Goal: Answer question/provide support

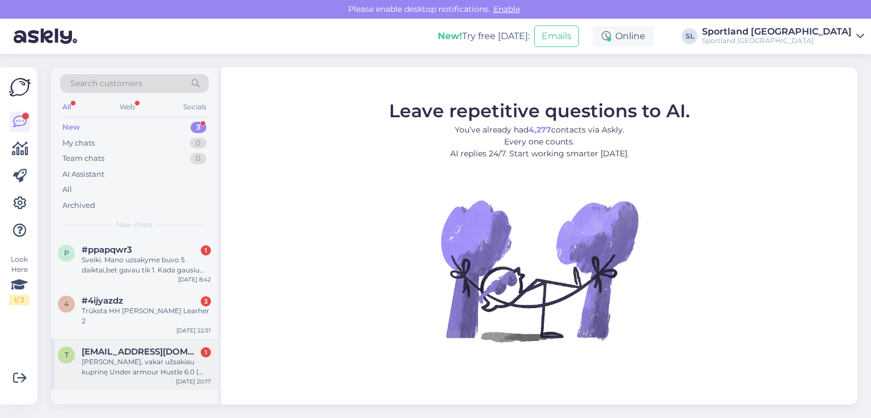
click at [129, 357] on div "[PERSON_NAME], vakar užsakiau kuprinę Under armour Hustle 6.0 ( Užsakymo numeri…" at bounding box center [146, 367] width 129 height 20
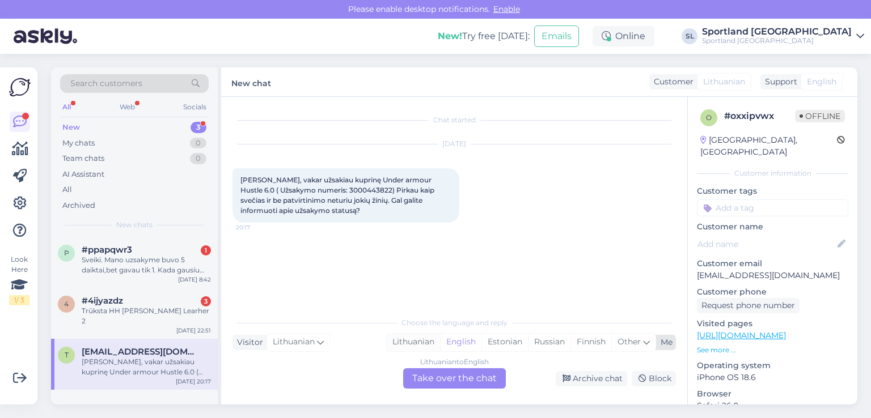
click at [421, 337] on div "Lithuanian" at bounding box center [413, 342] width 53 height 17
click at [446, 384] on div "Lithuanian to Lithuanian Take over the chat" at bounding box center [454, 378] width 103 height 20
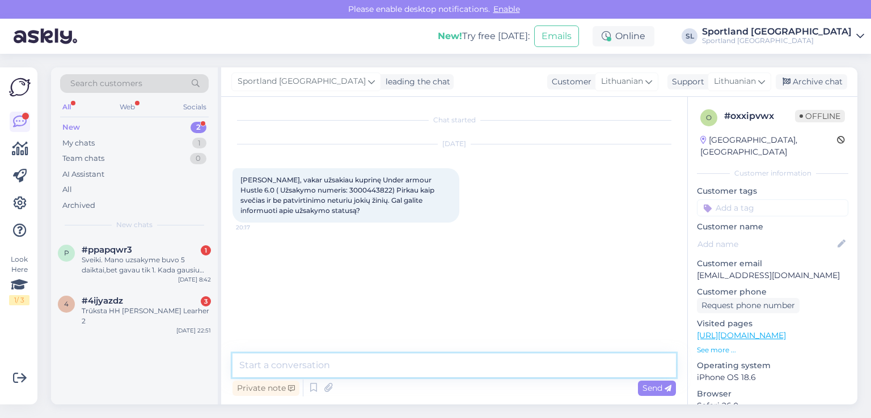
click at [426, 374] on textarea at bounding box center [453, 366] width 443 height 24
type textarea "Sveiki"
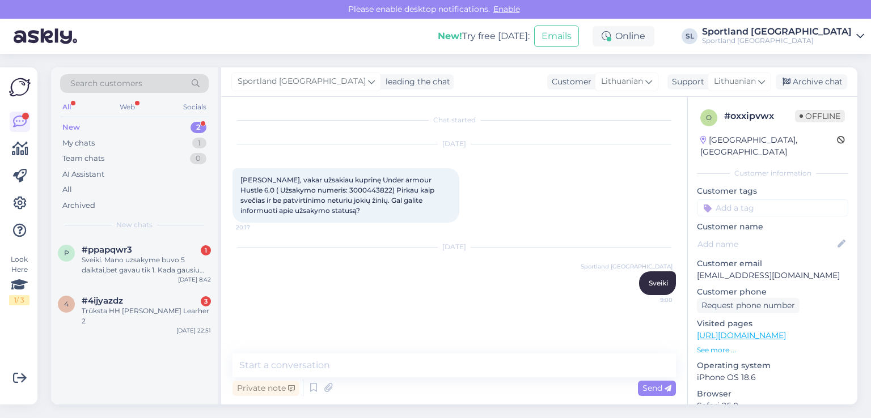
click at [333, 189] on span "[PERSON_NAME], vakar užsakiau kuprinę Under armour Hustle 6.0 ( Užsakymo numeri…" at bounding box center [338, 195] width 196 height 39
copy span "3000443822"
click at [452, 352] on div "Chat started Sep 24 2025 Sveiki, vakar užsakiau kuprinę Under armour Hustle 6.0…" at bounding box center [454, 251] width 466 height 308
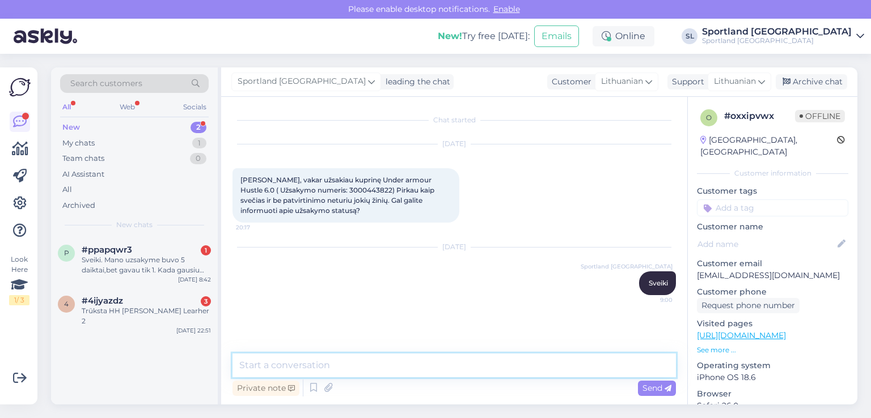
click at [458, 368] on textarea at bounding box center [453, 366] width 443 height 24
paste textarea "Outlet Pilaitė, Vilnius"
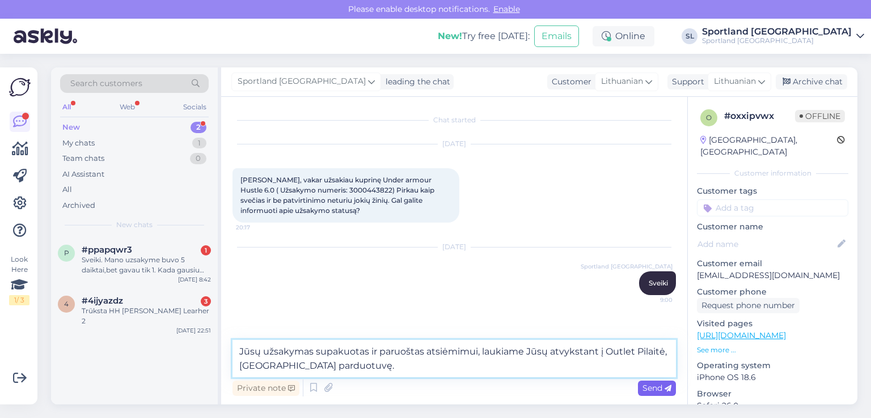
type textarea "Jūsų užsakymas supakuotas ir paruoštas atsiėmimui, laukiame Jūsų atvykstant į O…"
click at [660, 384] on span "Send" at bounding box center [656, 388] width 29 height 10
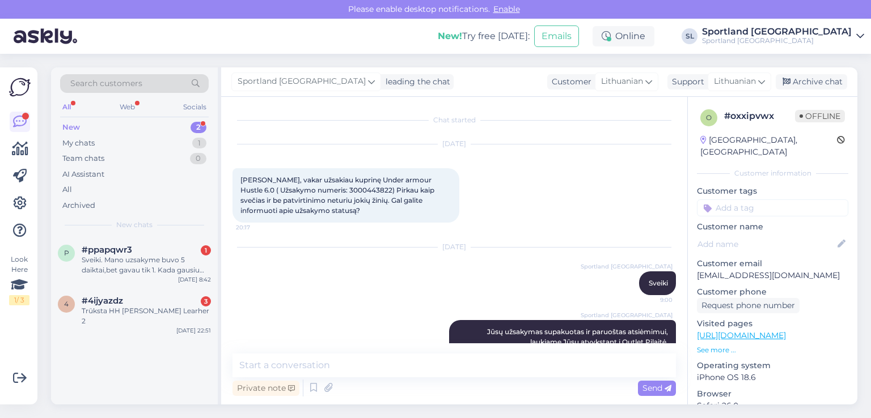
scroll to position [23, 0]
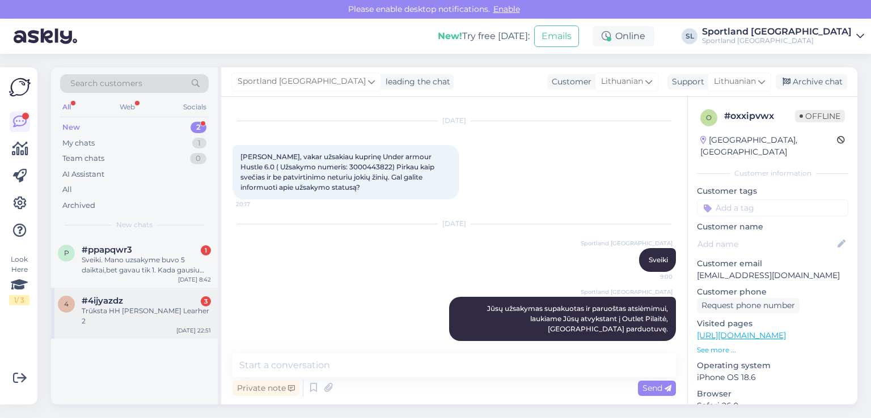
click at [124, 317] on div "4 #4ijyazdz 3 Trūksta HH Anakin Learher 2 Sep 24 22:51" at bounding box center [134, 313] width 167 height 51
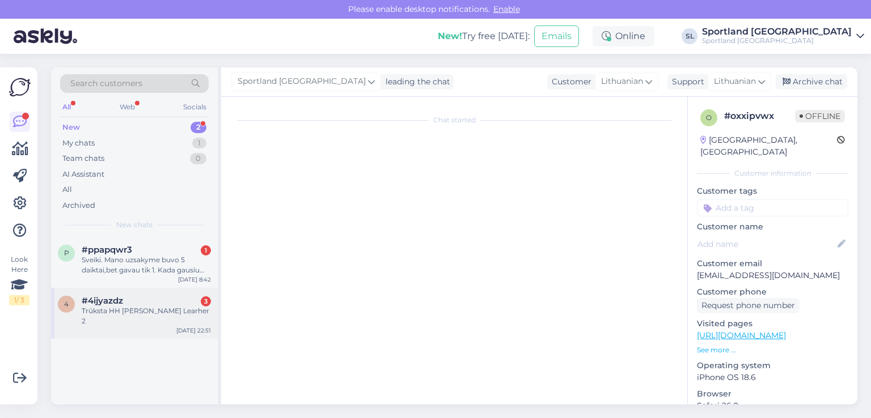
scroll to position [44, 0]
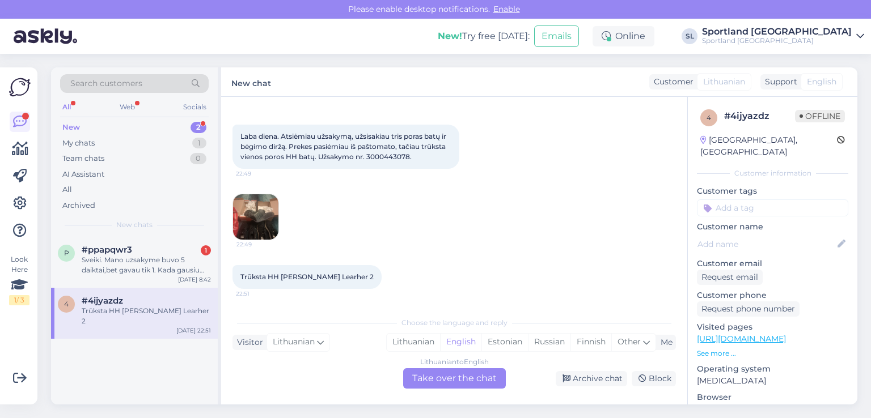
click at [392, 155] on span "Laba diena. Atsiėmiau užsakymą, užsisakiau tris poras batų ir bėgimo diržą. Pre…" at bounding box center [343, 146] width 207 height 29
copy span "3000443078"
click at [415, 336] on div "Lithuanian" at bounding box center [413, 342] width 53 height 17
click at [439, 379] on div "Lithuanian to Lithuanian Take over the chat" at bounding box center [454, 378] width 103 height 20
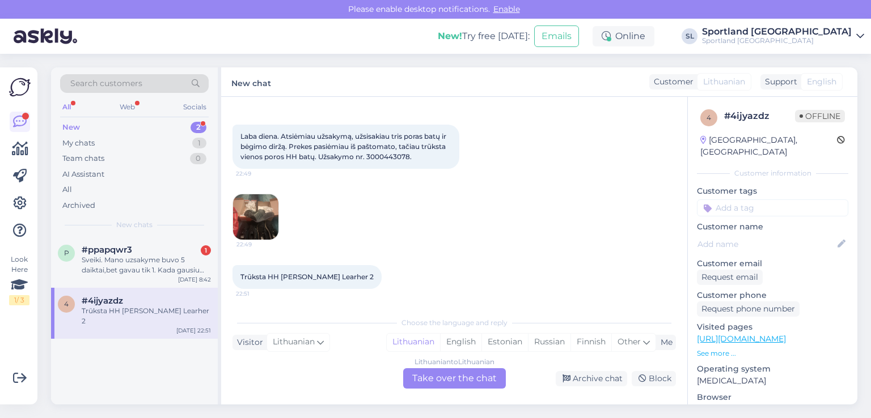
scroll to position [2, 0]
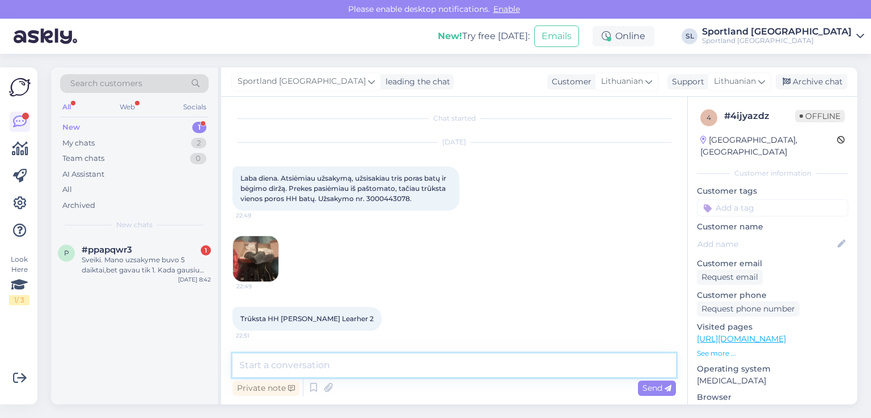
click at [399, 370] on textarea at bounding box center [453, 366] width 443 height 24
type textarea "Sveiki"
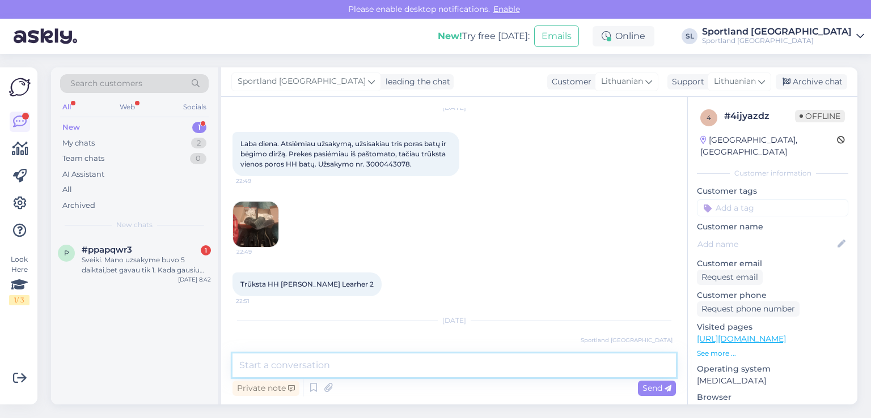
scroll to position [18, 0]
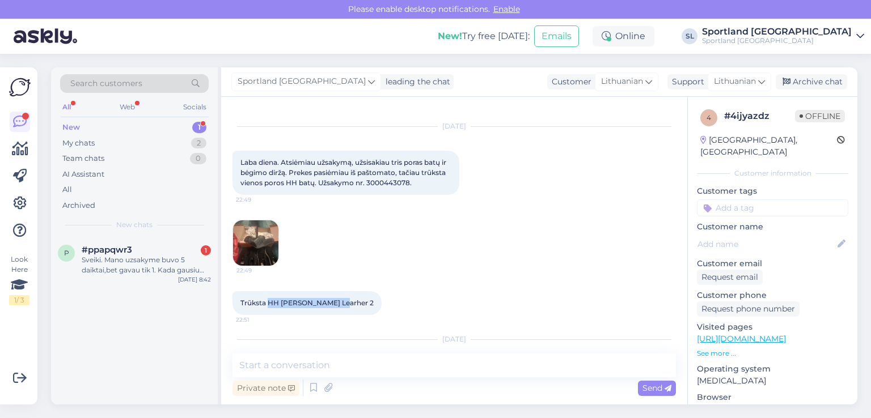
drag, startPoint x: 268, startPoint y: 302, endPoint x: 340, endPoint y: 304, distance: 72.6
click at [340, 304] on div "Trūksta HH Anakin Learher 2 22:51" at bounding box center [306, 303] width 149 height 24
copy span "HH Anakin Learher 2"
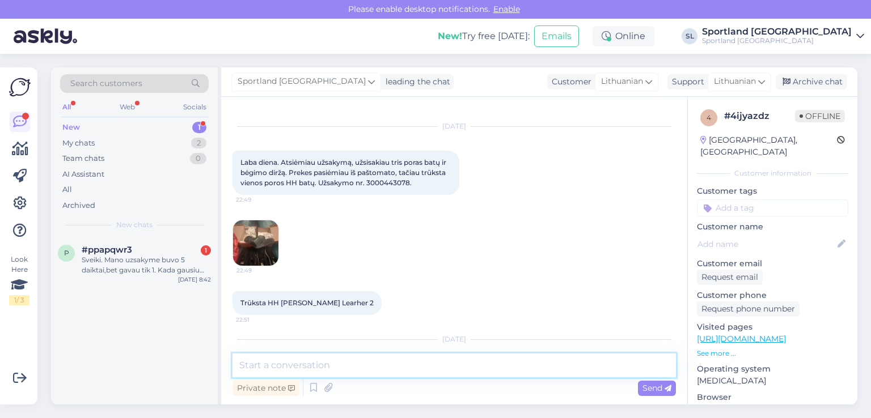
click at [384, 366] on textarea at bounding box center [453, 366] width 443 height 24
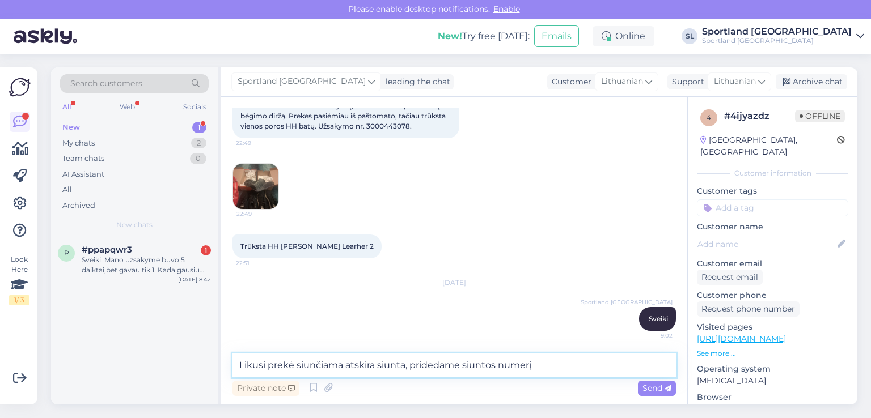
paste textarea "CC850560733EE"
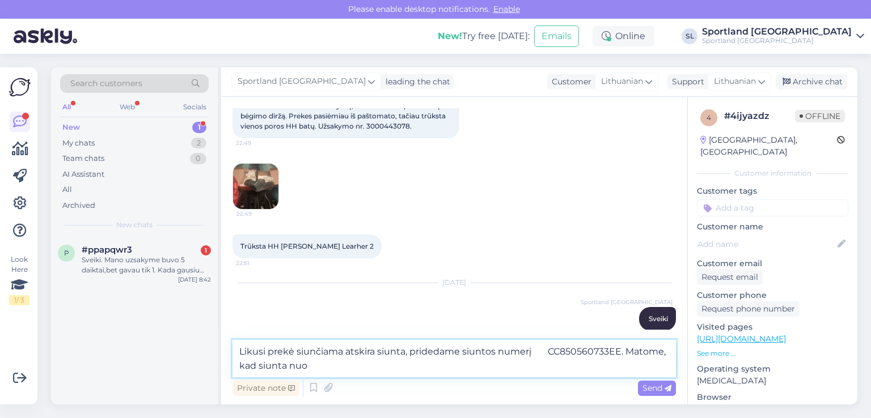
paste textarea "23.09.2025 15:08"
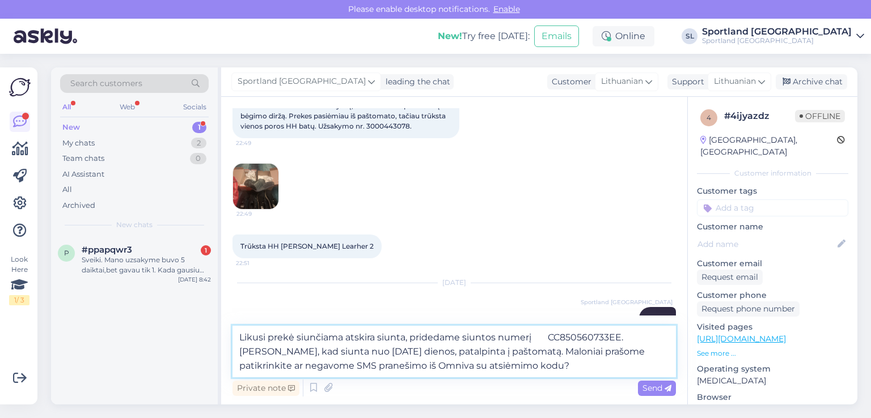
click at [543, 337] on textarea "Likusi prekė siunčiama atskira siunta, pridedame siuntos numerį CC850560733EE. …" at bounding box center [453, 352] width 443 height 52
type textarea "Likusi prekė siunčiama atskira siunta, pridedame siuntos numerį CC850560733EE. …"
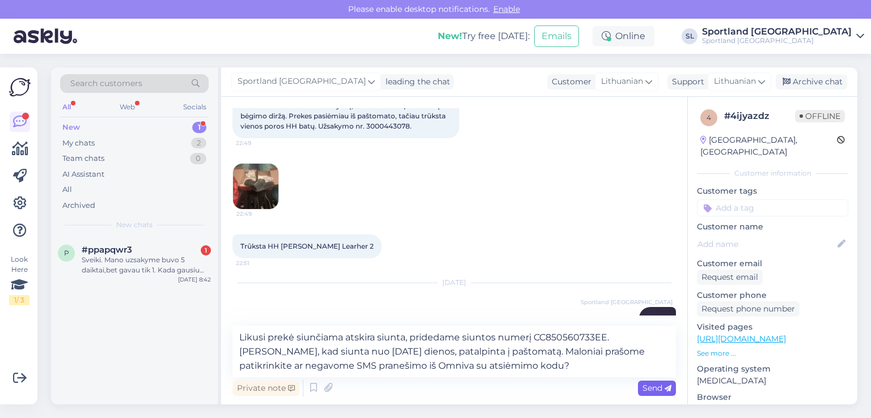
click at [667, 386] on icon at bounding box center [667, 389] width 7 height 7
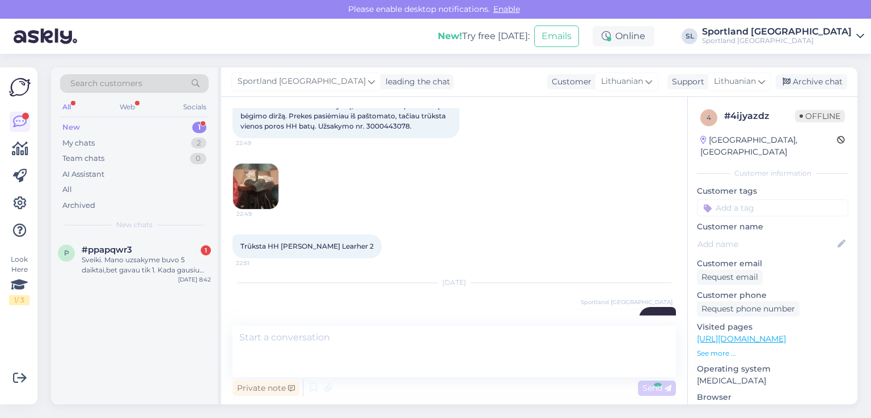
scroll to position [154, 0]
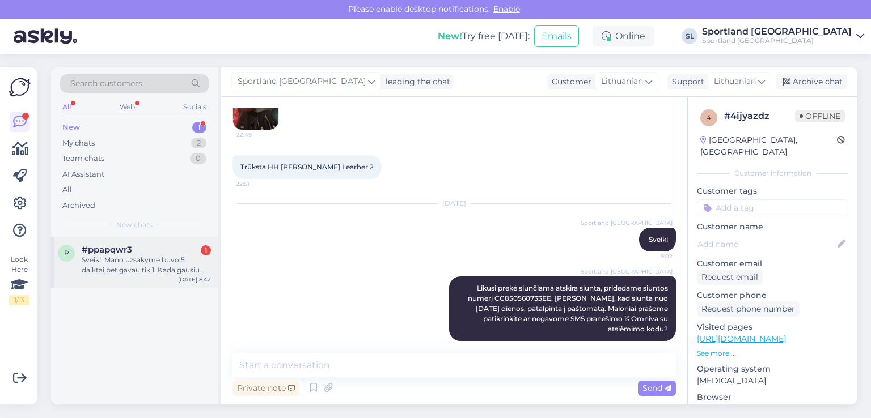
click at [153, 256] on div "Sveiki. Mano uzsakyme buvo 5 daiktai,bet gavau tik 1. Kada gausiu kitus? Uzsaky…" at bounding box center [146, 265] width 129 height 20
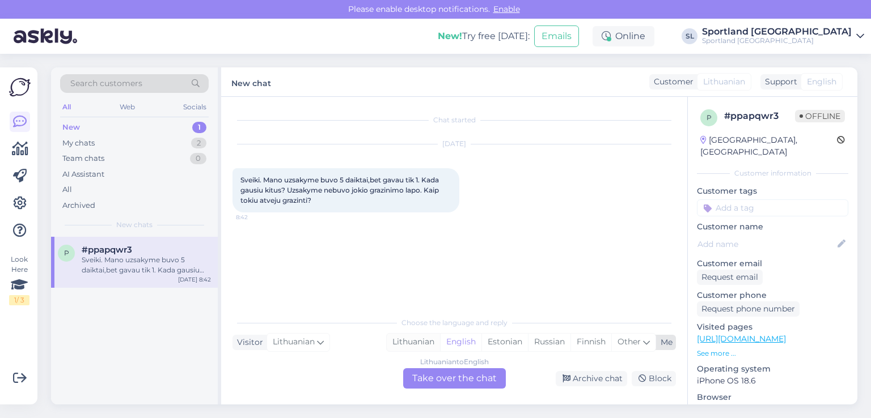
click at [420, 339] on div "Lithuanian" at bounding box center [413, 342] width 53 height 17
click at [444, 373] on div "Lithuanian to Lithuanian Take over the chat" at bounding box center [454, 378] width 103 height 20
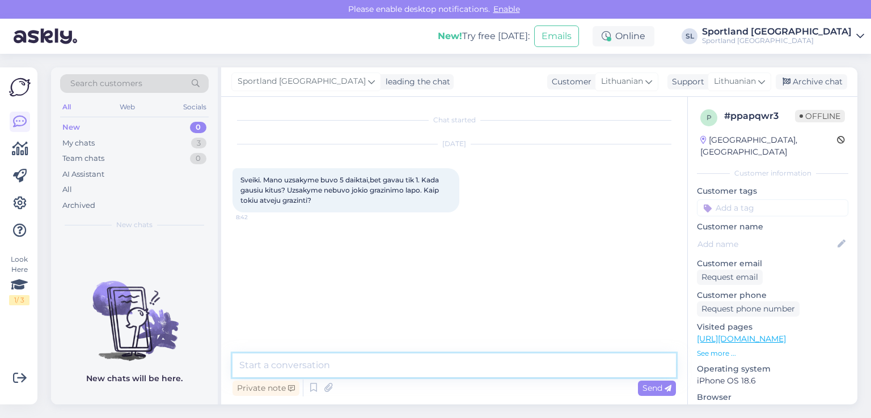
click at [399, 359] on textarea at bounding box center [453, 366] width 443 height 24
type textarea "Sveiki"
click at [390, 361] on textarea at bounding box center [453, 366] width 443 height 24
type textarea "Maloniai prašome nurodykite užsakymo numerį"
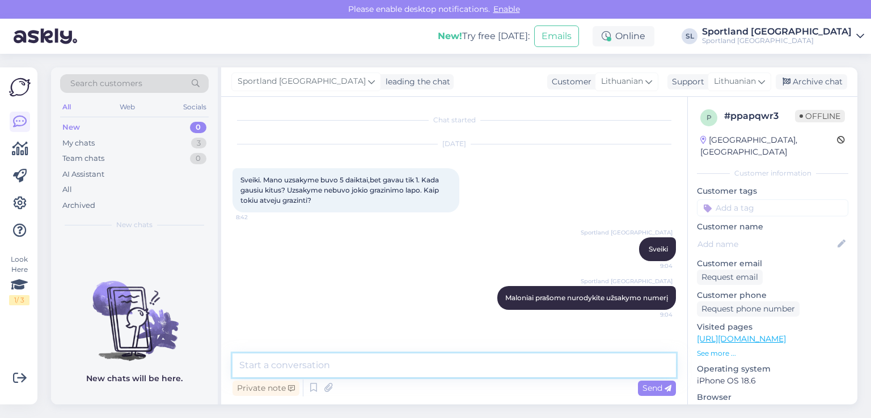
click at [390, 361] on textarea at bounding box center [453, 366] width 443 height 24
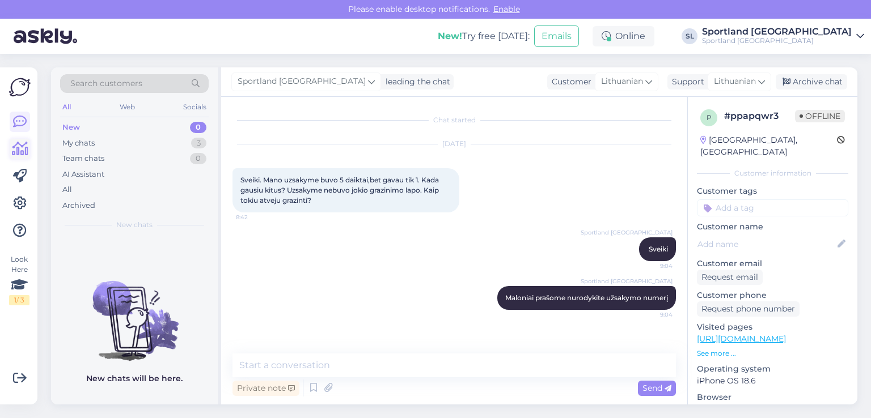
click at [25, 146] on icon at bounding box center [20, 149] width 16 height 14
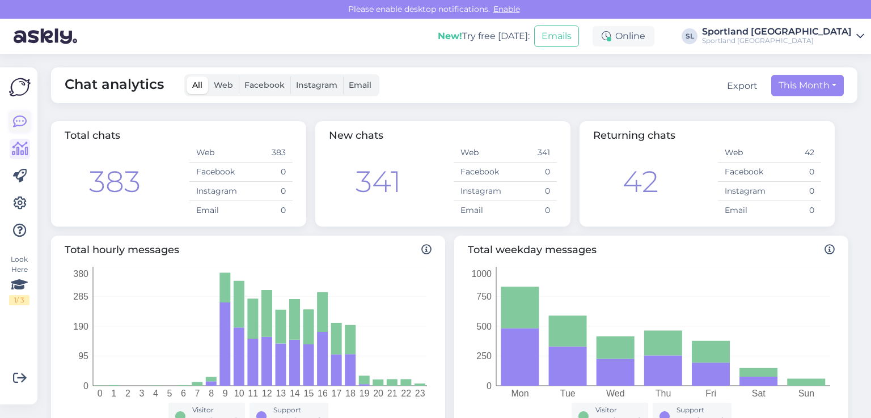
click at [19, 119] on icon at bounding box center [20, 122] width 14 height 14
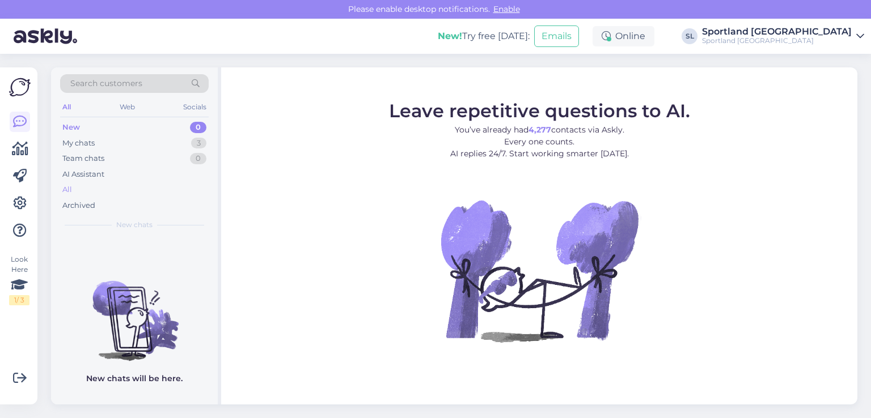
click at [84, 195] on div "All" at bounding box center [134, 190] width 149 height 16
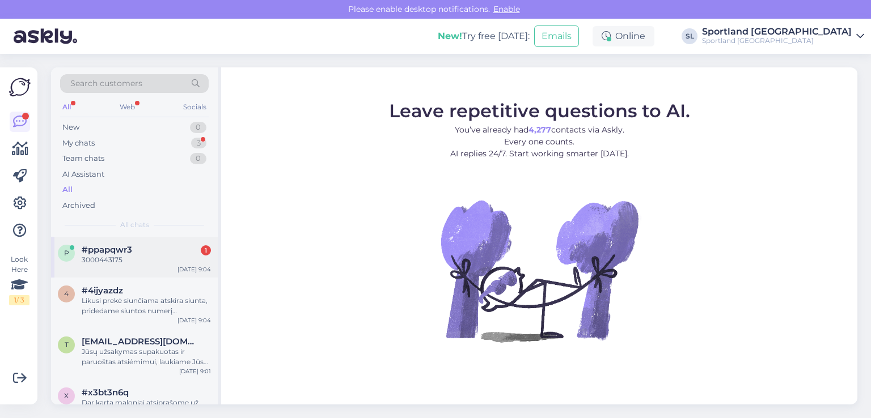
click at [134, 260] on div "3000443175" at bounding box center [146, 260] width 129 height 10
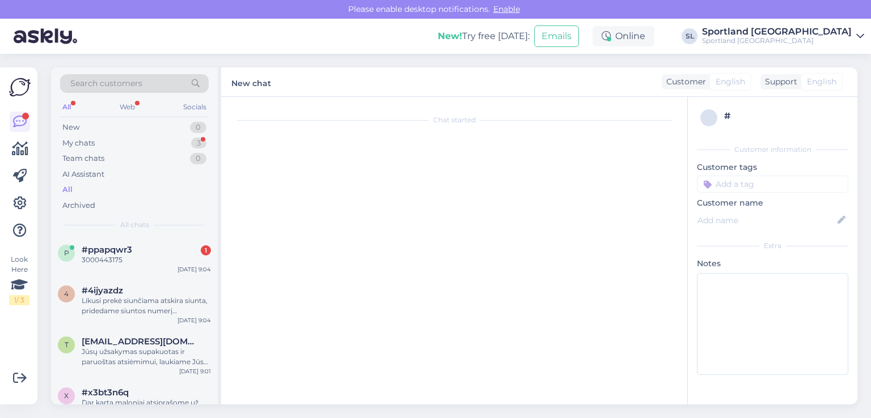
scroll to position [28, 0]
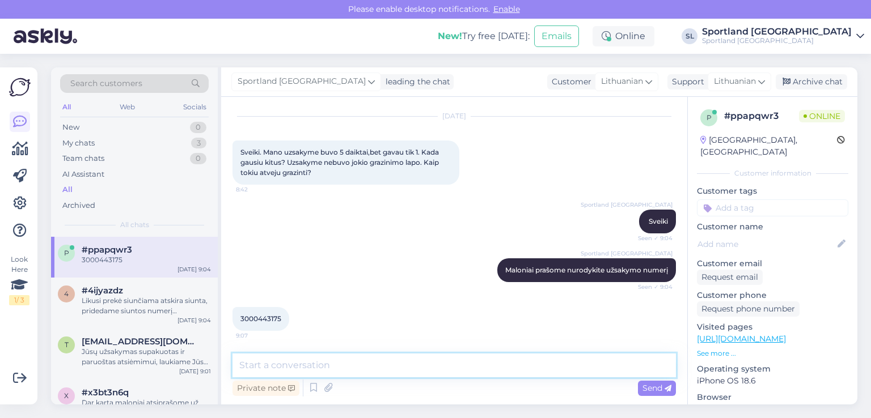
click at [300, 370] on textarea at bounding box center [453, 366] width 443 height 24
type textarea "luktelkite patikrinsime"
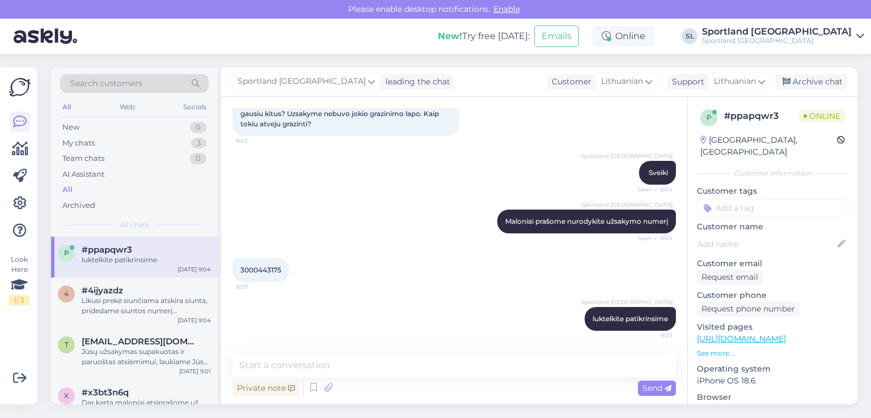
click at [250, 267] on span "3000443175" at bounding box center [260, 270] width 41 height 9
copy div "3000443175 9:07"
click at [420, 378] on div "Private note Send" at bounding box center [453, 389] width 443 height 22
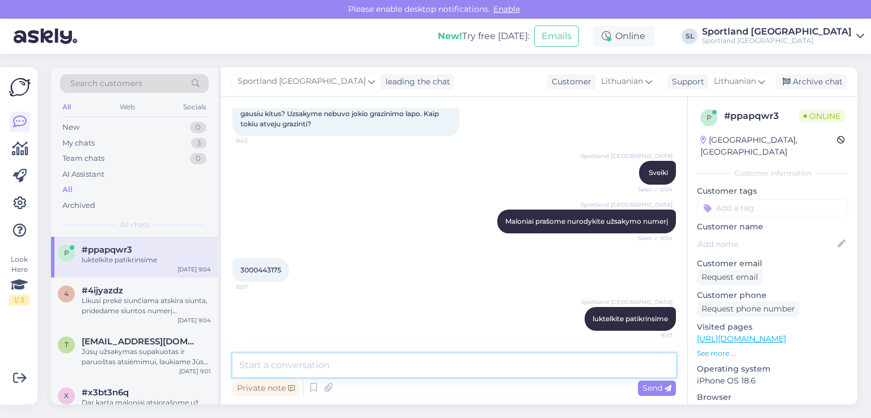
click at [418, 371] on textarea at bounding box center [453, 366] width 443 height 24
type textarea "Jums yra supakuotos 4 atskiros siuntos."
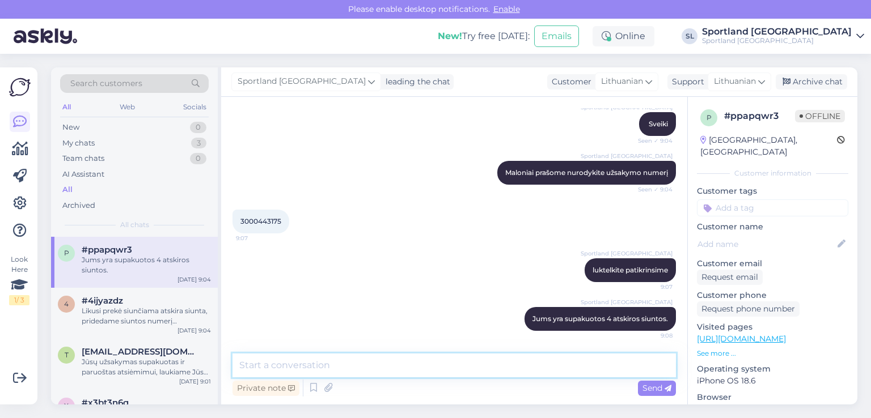
paste textarea "CC850185057EE"
paste textarea "CC850224515EE"
paste textarea "CC850678834EE"
paste textarea "CC851903797EE"
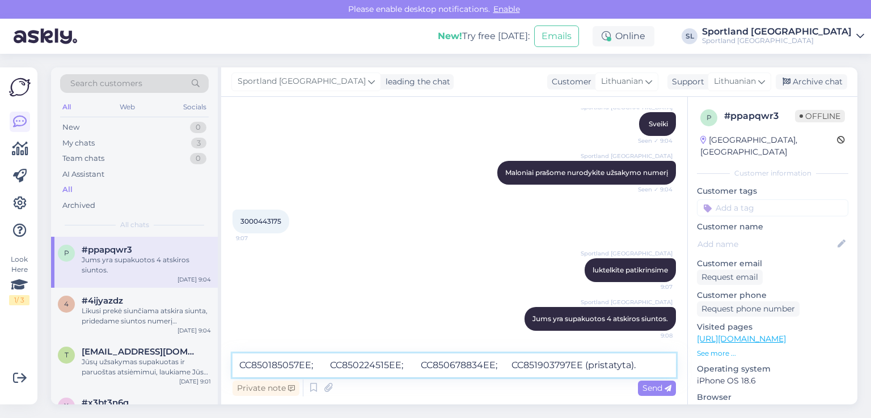
click at [479, 365] on textarea "CC850185057EE; CC850224515EE; CC850678834EE; CC851903797EE (pristatyta)." at bounding box center [453, 366] width 443 height 24
click at [374, 365] on textarea "CC850185057EE; CC850224515EE; CC850678834EE; CC851903797EE (pristatyta)." at bounding box center [453, 366] width 443 height 24
click at [272, 363] on textarea "CC850185057EE; CC850224515EE; CC850678834EE; CC851903797EE (pristatyta)." at bounding box center [453, 366] width 443 height 24
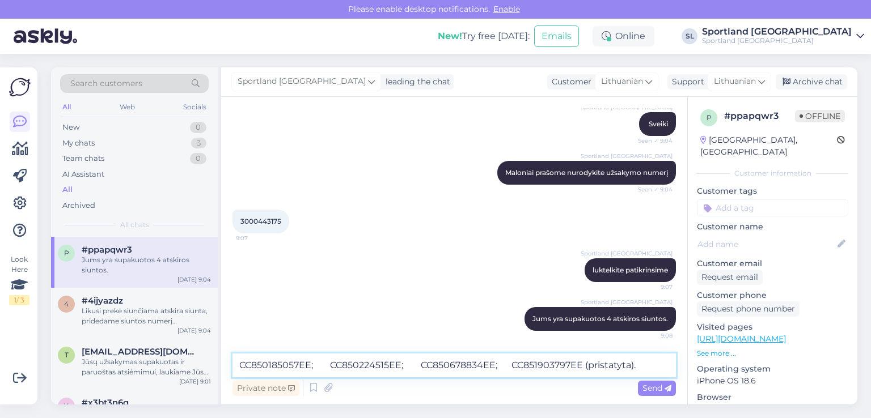
click at [272, 363] on textarea "CC850185057EE; CC850224515EE; CC850678834EE; CC851903797EE (pristatyta)." at bounding box center [453, 366] width 443 height 24
click at [349, 364] on textarea "CC850185057EE; CC850224515EE; CC850678834EE; CC851903797EE (pristatyta)." at bounding box center [453, 366] width 443 height 24
click at [429, 366] on textarea "CC850185057EE; CC850224515EE; CC850678834EE; CC851903797EE (pristatyta)." at bounding box center [453, 366] width 443 height 24
click at [506, 362] on textarea "CC850185057EE; CC850224515EE; CC850678834EE; CC851903797EE (pristatyta)." at bounding box center [453, 366] width 443 height 24
type textarea "CC850185057EE; CC850224515EE; CC850678834EE; CC851903797EE (pristatyta)."
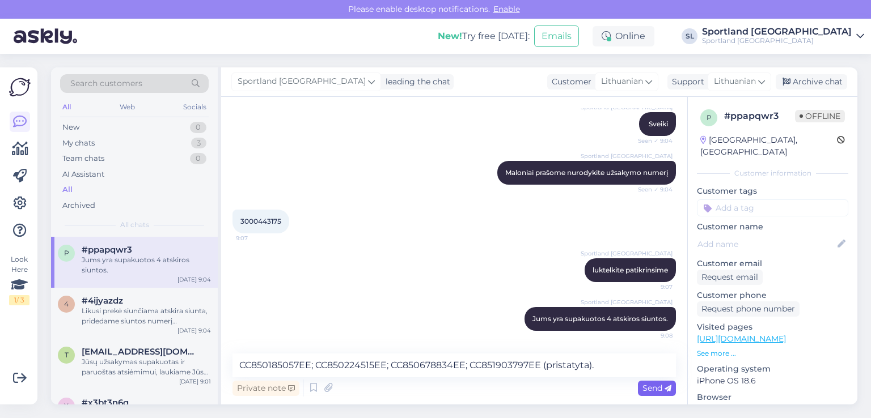
click at [662, 386] on span "Send" at bounding box center [656, 388] width 29 height 10
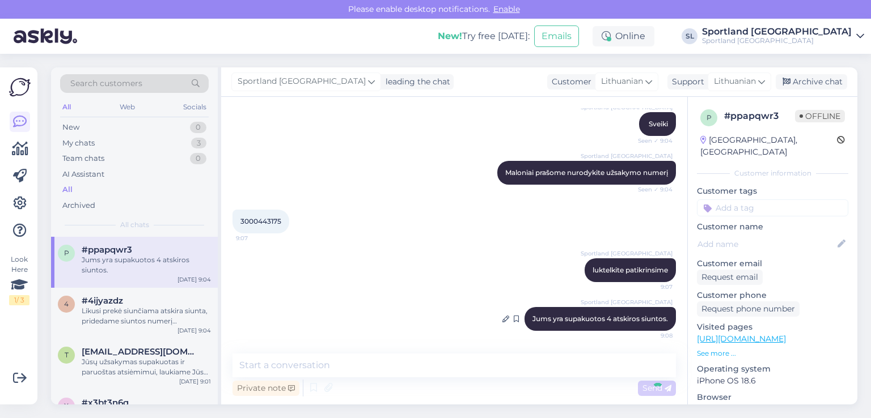
scroll to position [184, 0]
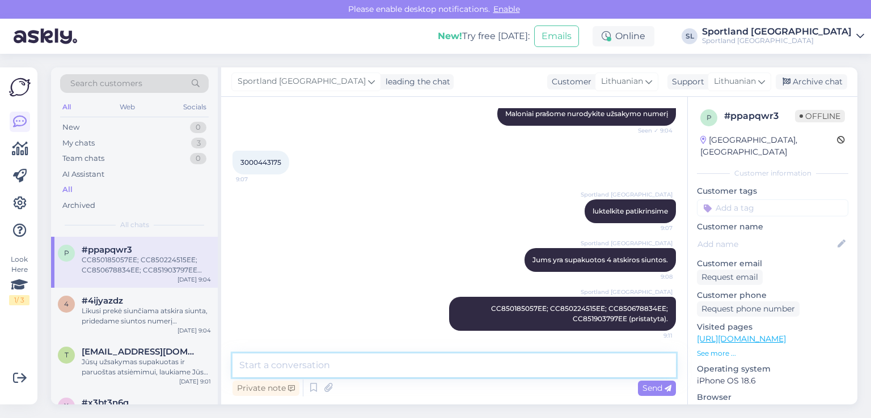
click at [310, 366] on textarea at bounding box center [453, 366] width 443 height 24
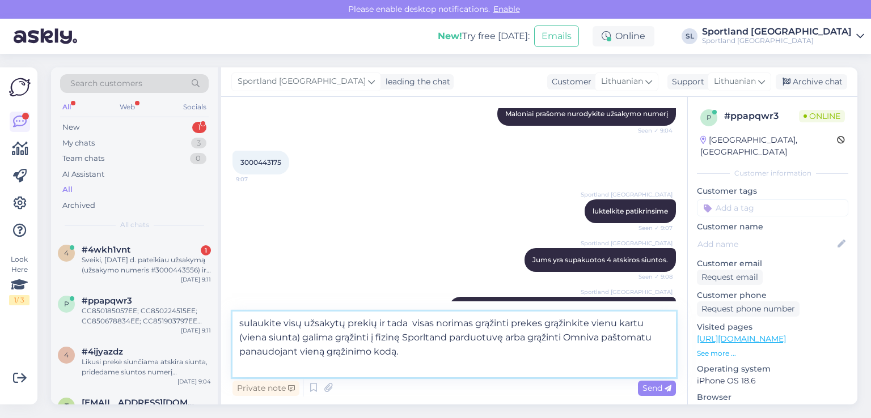
click at [300, 340] on textarea "sulaukite visų užsakytų prekių ir tada visas norimas grąžinti prekes grąžinkite…" at bounding box center [453, 345] width 443 height 66
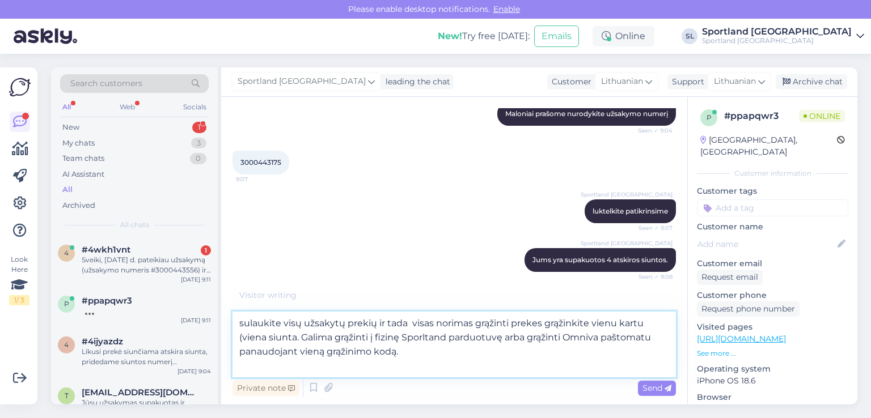
click at [505, 338] on textarea "sulaukite visų užsakytų prekių ir tada visas norimas grąžinti prekes grąžinkite…" at bounding box center [453, 345] width 443 height 66
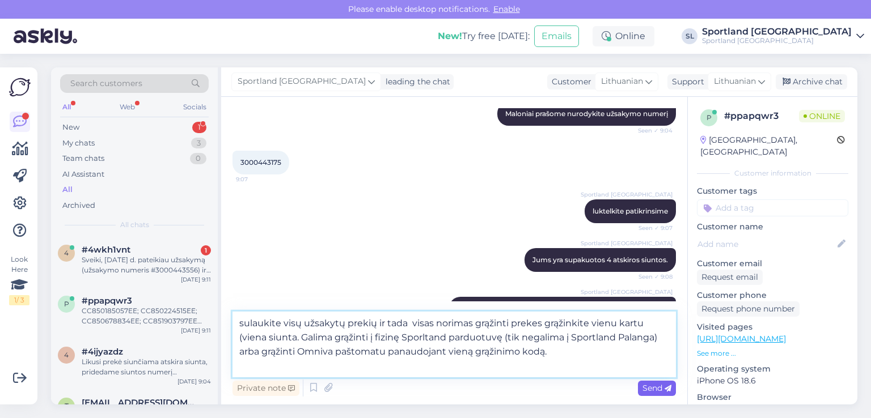
type textarea "sulaukite visų užsakytų prekių ir tada visas norimas grąžinti prekes grąžinkite…"
click at [644, 383] on span "Send" at bounding box center [656, 388] width 29 height 10
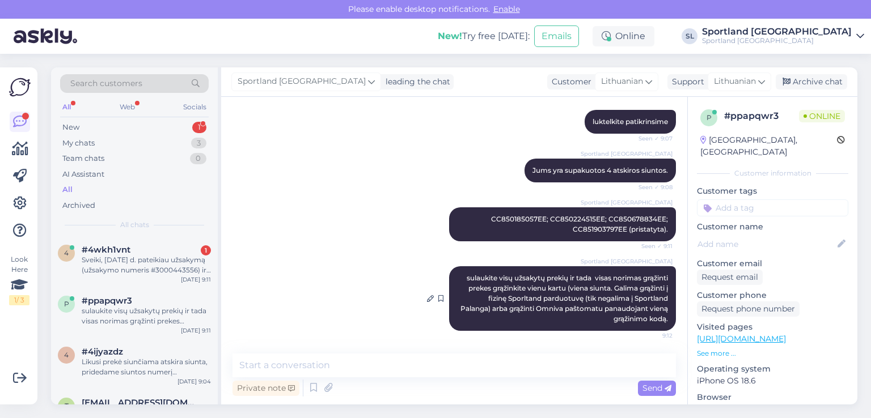
scroll to position [274, 0]
click at [142, 275] on div "4 #4wkh1vnt 1 Sveiki, Rugpjūčio 22 d. pateikiau užsakymą (užsakymo numeris #300…" at bounding box center [134, 262] width 167 height 51
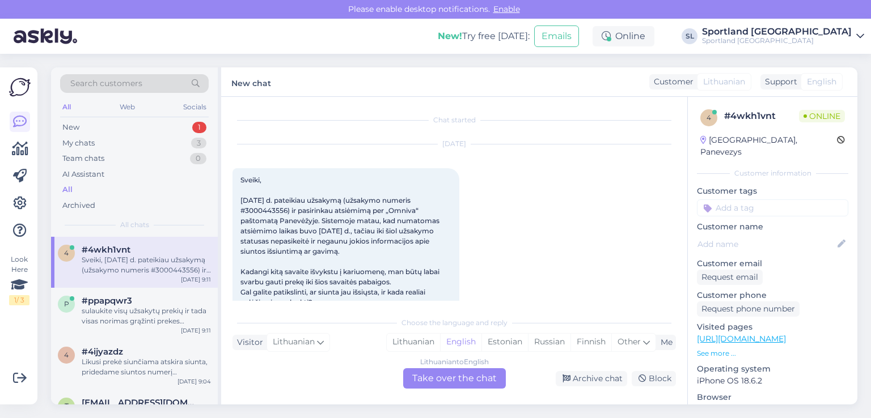
scroll to position [24, 0]
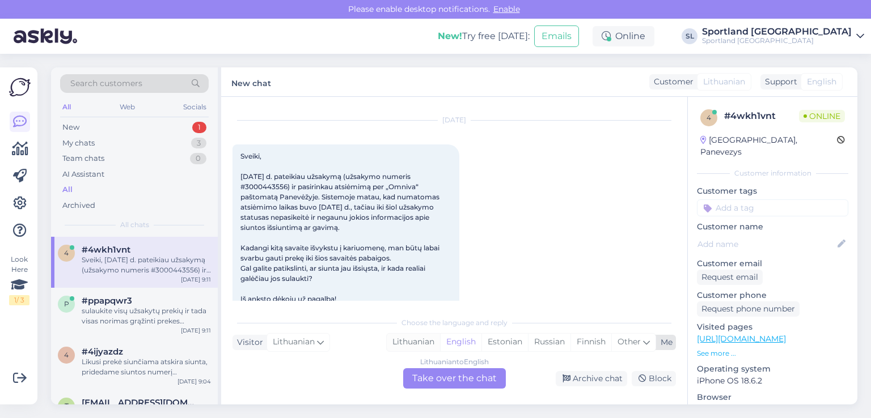
click at [420, 341] on div "Lithuanian" at bounding box center [413, 342] width 53 height 17
click at [456, 375] on div "Lithuanian to Lithuanian Take over the chat" at bounding box center [454, 378] width 103 height 20
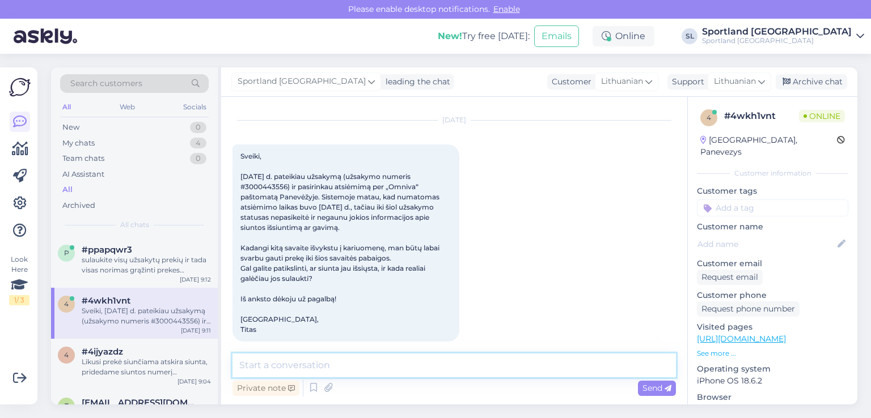
click at [426, 368] on textarea at bounding box center [453, 366] width 443 height 24
type textarea "Sveiki"
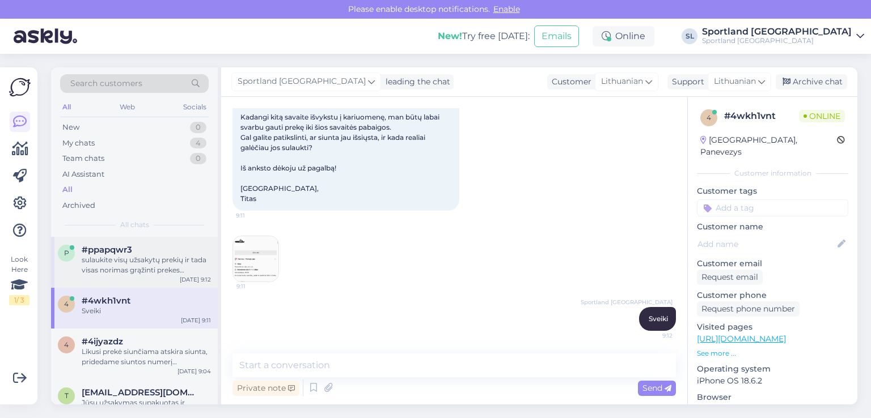
click at [139, 259] on div "sulaukite visų užsakytų prekių ir tada visas norimas grąžinti prekes grąžinkite…" at bounding box center [146, 265] width 129 height 20
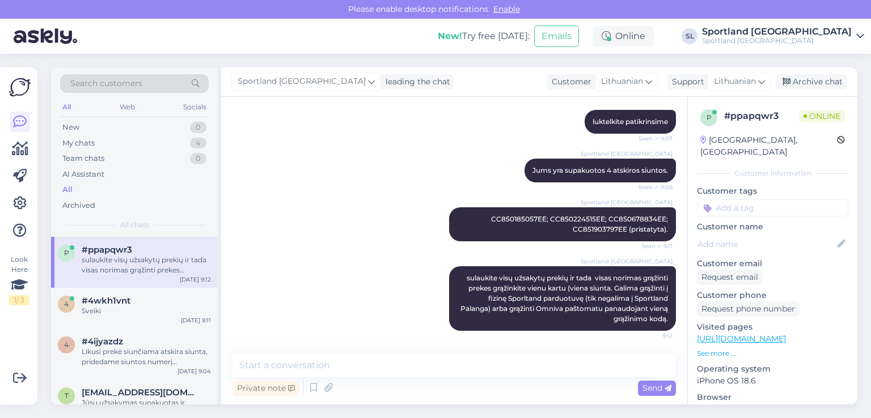
scroll to position [274, 0]
click at [326, 387] on icon at bounding box center [328, 388] width 16 height 17
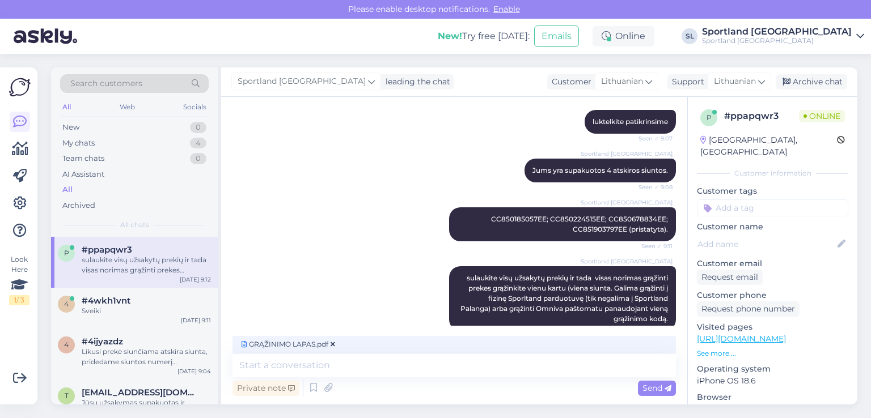
click at [649, 379] on div "Private note Send" at bounding box center [453, 389] width 443 height 22
click at [654, 384] on span "Send" at bounding box center [656, 388] width 29 height 10
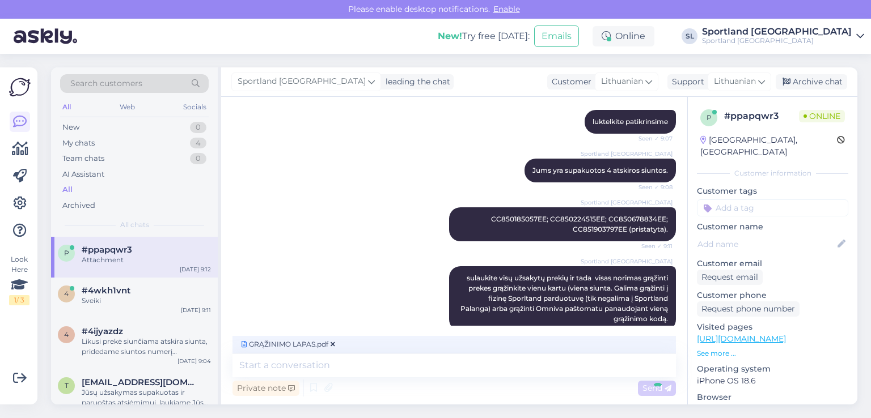
scroll to position [323, 0]
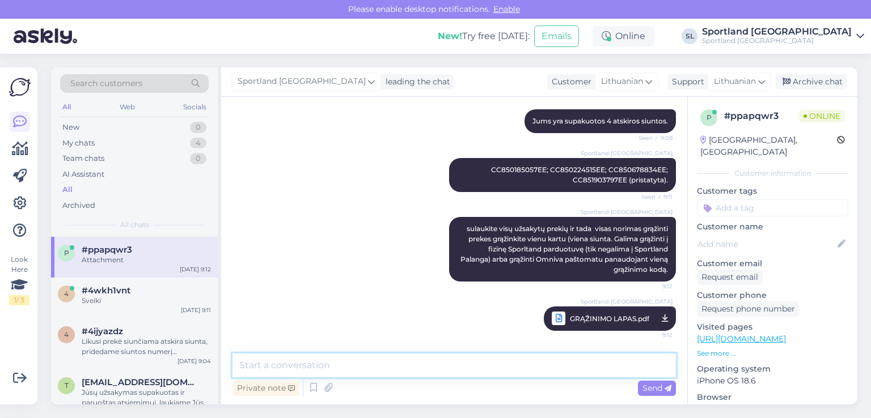
click at [413, 367] on textarea at bounding box center [453, 366] width 443 height 24
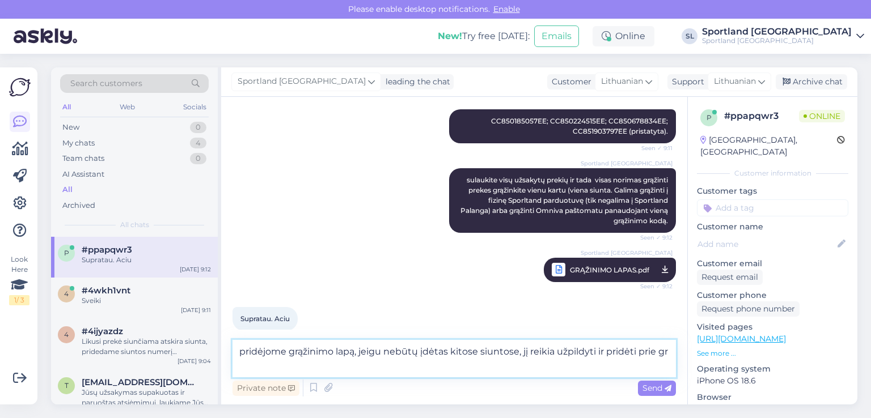
scroll to position [384, 0]
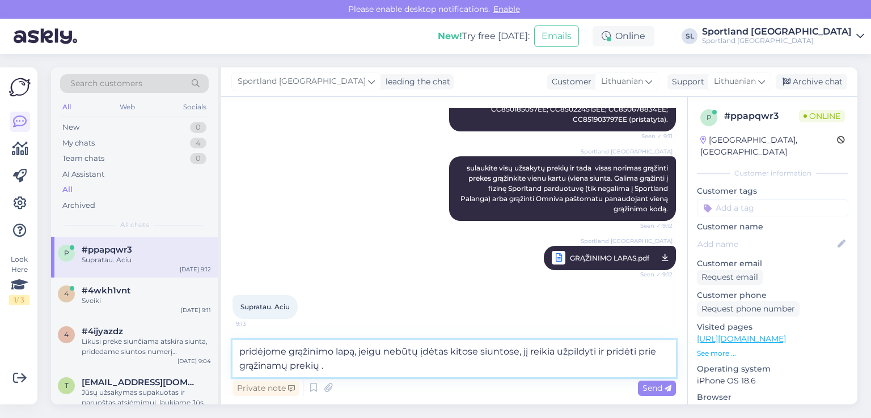
type textarea "pridėjome grąžinimo lapą, jeigu nebūtų įdėtas kitose siuntose, jį reikia užpild…"
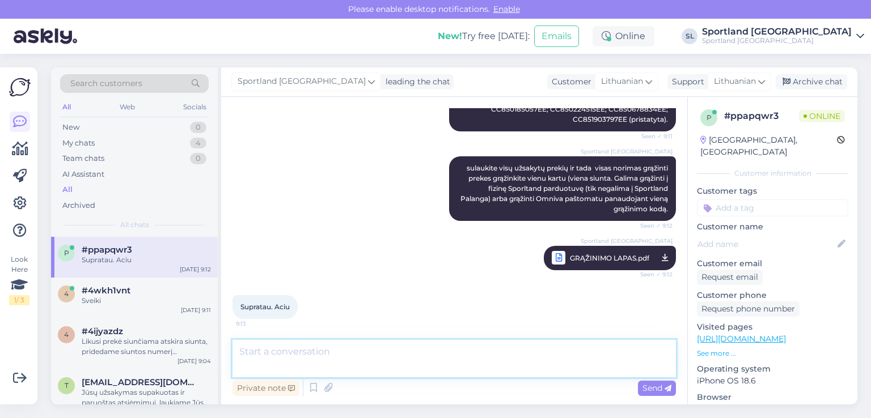
scroll to position [431, 0]
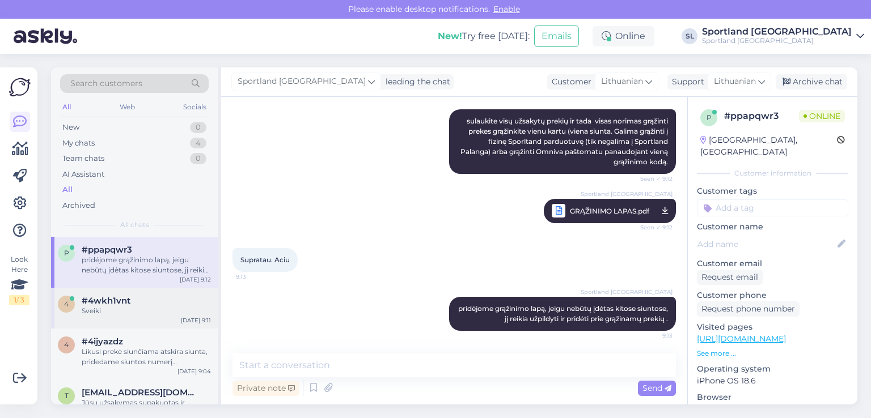
click at [123, 301] on span "#4wkh1vnt" at bounding box center [106, 301] width 49 height 10
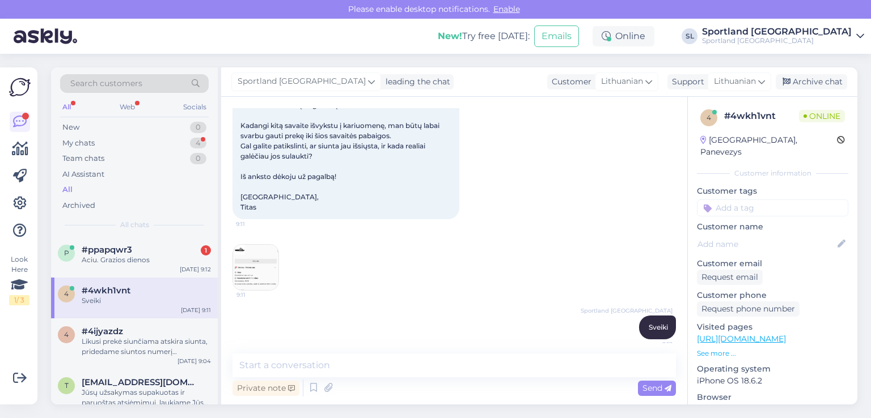
scroll to position [165, 0]
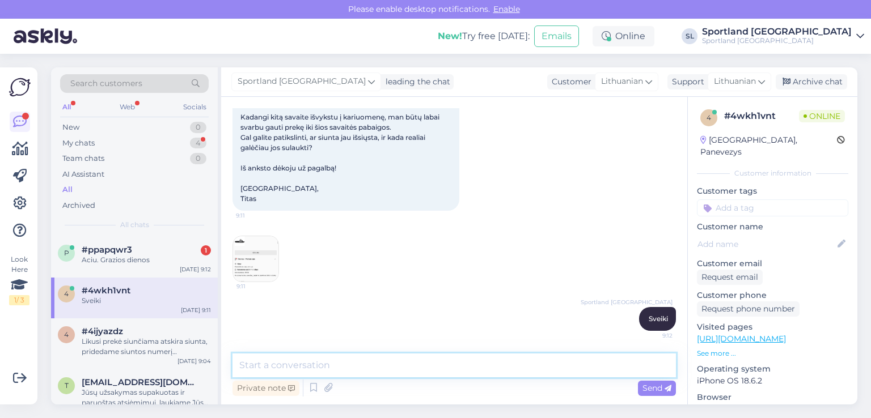
click at [388, 366] on textarea at bounding box center [453, 366] width 443 height 24
type textarea "luktelkite patikrinsime"
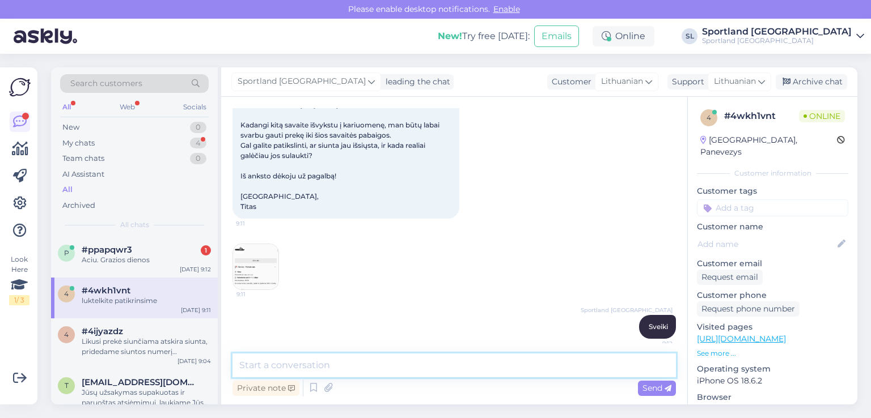
scroll to position [0, 0]
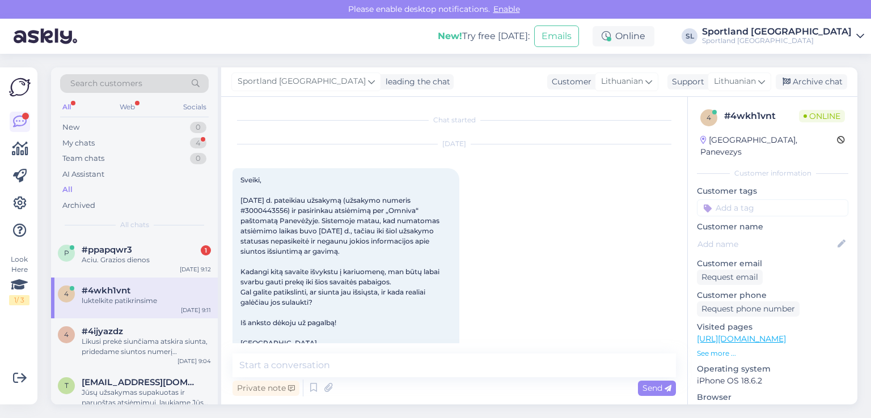
click at [258, 224] on span "Sveiki, Rugpjūčio 22 d. pateikiau užsakymą (užsakymo numeris #3000443556) ir pa…" at bounding box center [340, 267] width 201 height 182
copy span "3000443556"
click at [123, 242] on div "p #ppapqwr3 1 Aciu. Grazios dienos Sep 25 9:12" at bounding box center [134, 257] width 167 height 41
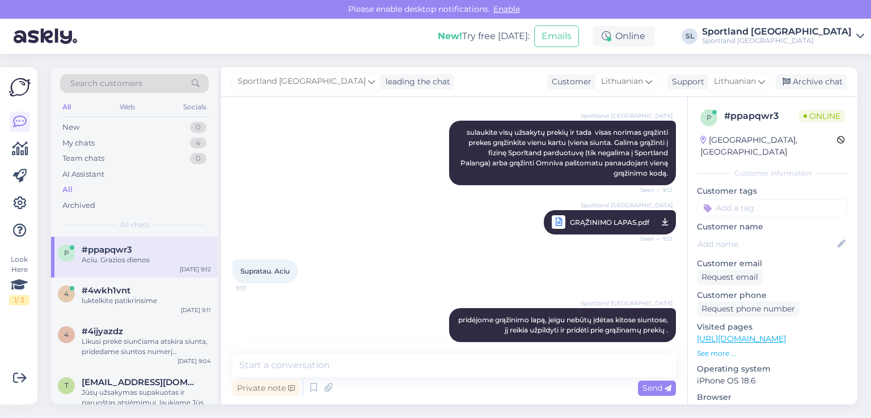
scroll to position [480, 0]
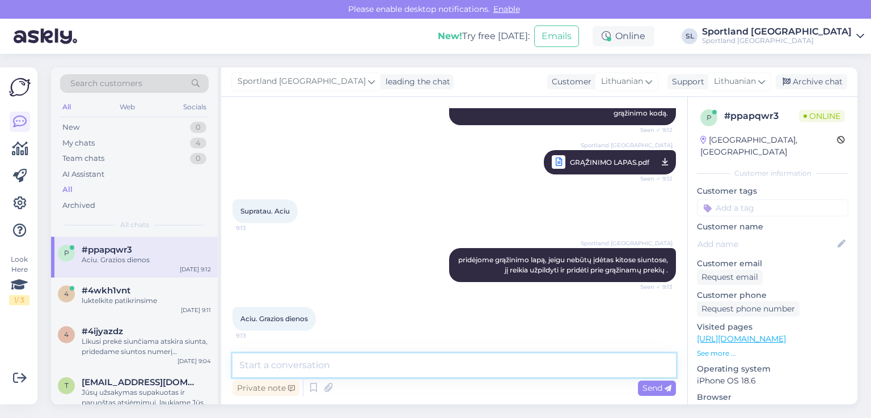
click at [370, 365] on textarea at bounding box center [453, 366] width 443 height 24
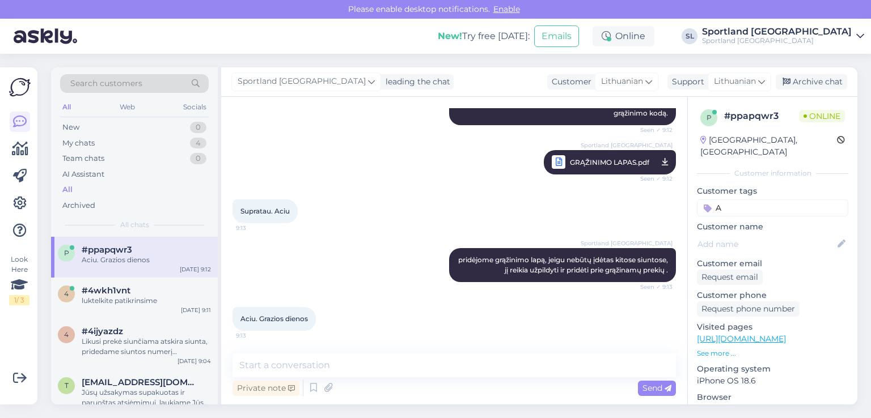
type input "A"
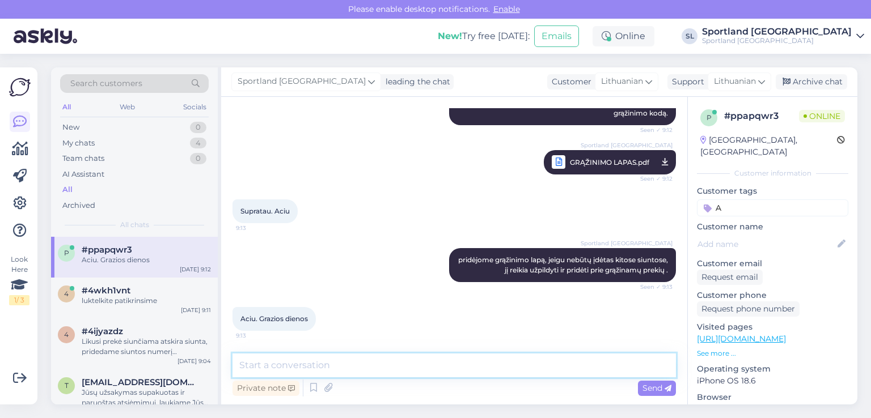
click at [371, 366] on textarea at bounding box center [453, 366] width 443 height 24
type textarea "a"
type textarea "J"
type textarea "Ačiū, Jums taip pat :)"
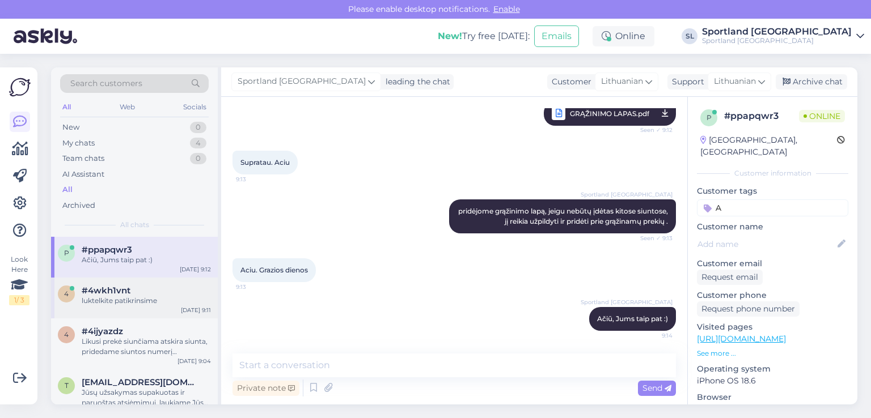
click at [186, 291] on div "#4wkh1vnt" at bounding box center [146, 291] width 129 height 10
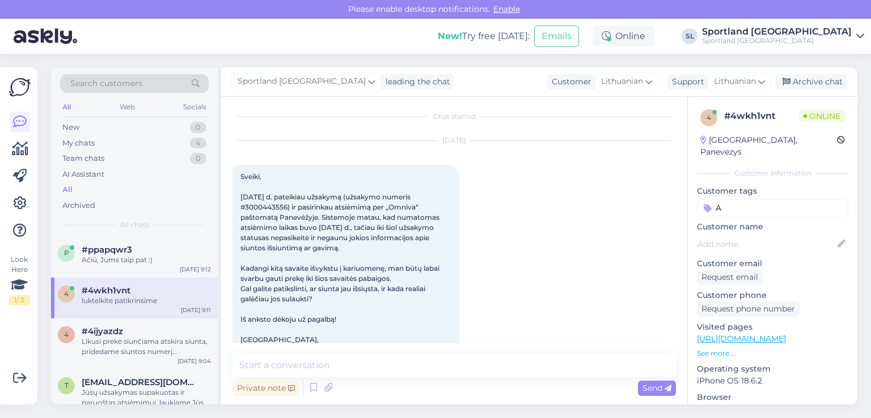
scroll to position [0, 0]
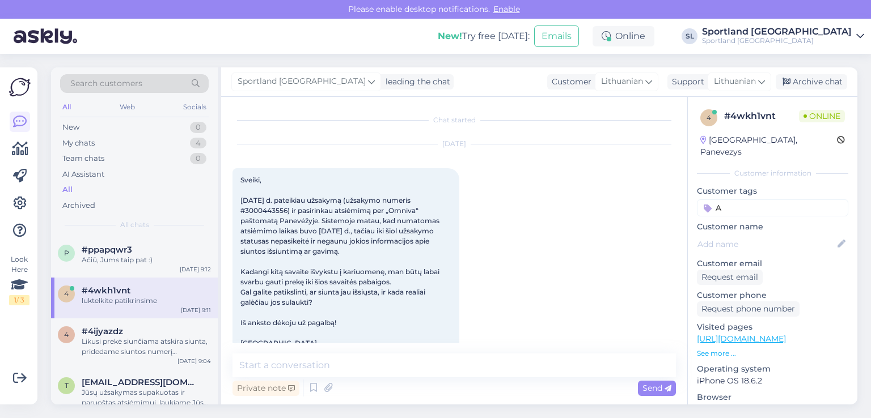
click at [251, 220] on span "Sveiki, Rugpjūčio 22 d. pateikiau užsakymą (užsakymo numeris #3000443556) ir pa…" at bounding box center [340, 267] width 201 height 182
click at [252, 220] on span "Sveiki, Rugpjūčio 22 d. pateikiau užsakymą (užsakymo numeris #3000443556) ir pa…" at bounding box center [340, 267] width 201 height 182
copy span "3000443556"
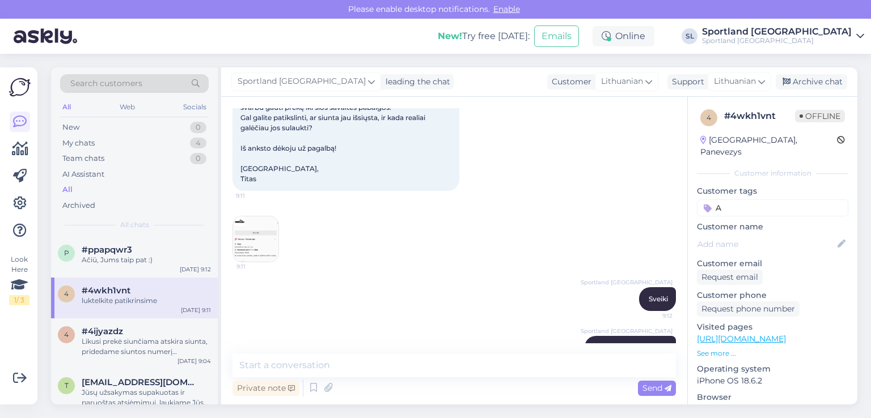
scroll to position [213, 0]
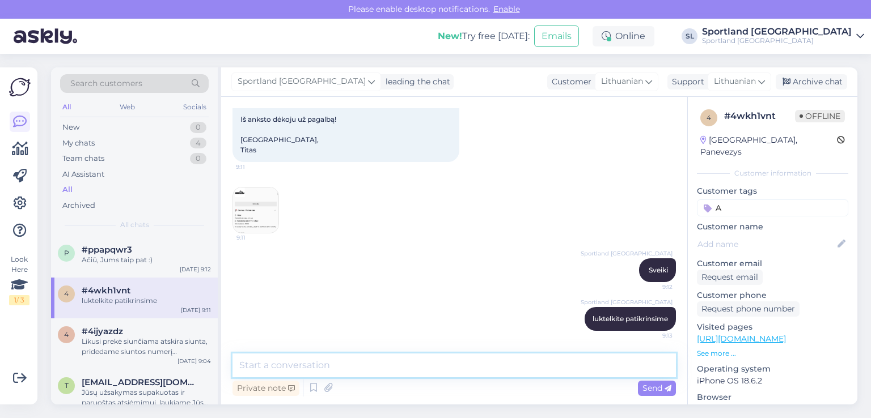
click at [367, 366] on textarea at bounding box center [453, 366] width 443 height 24
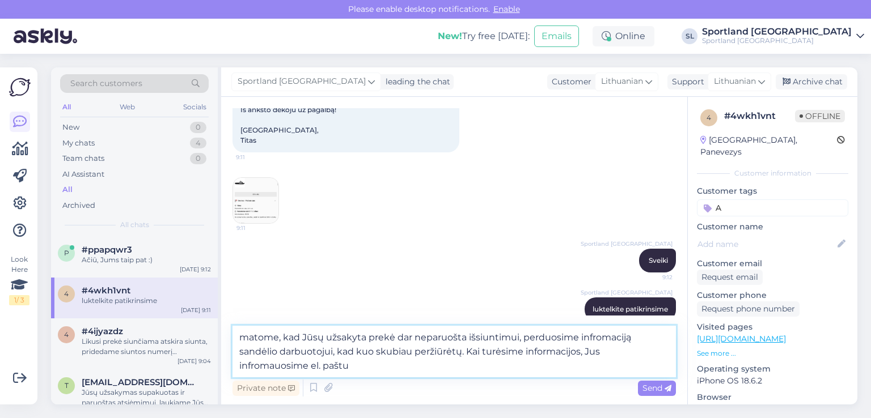
paste textarea "titasmatekonis@gmail.com"
type textarea "matome, kad Jūsų užsakyta prekė dar neparuošta išsiuntimui, perduosime infromac…"
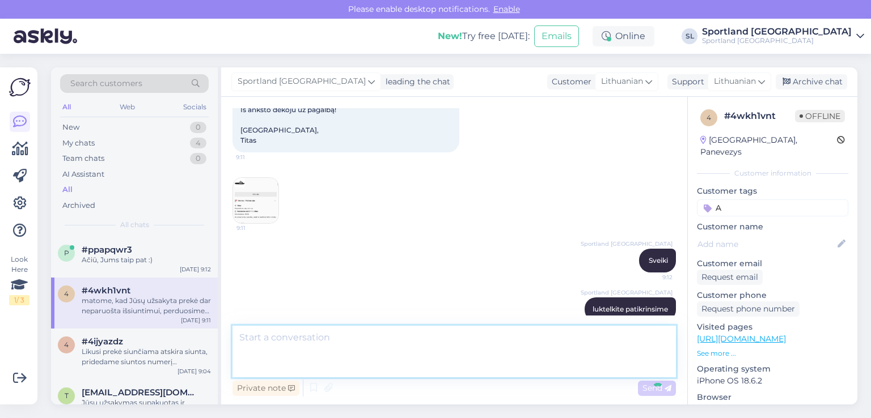
scroll to position [293, 0]
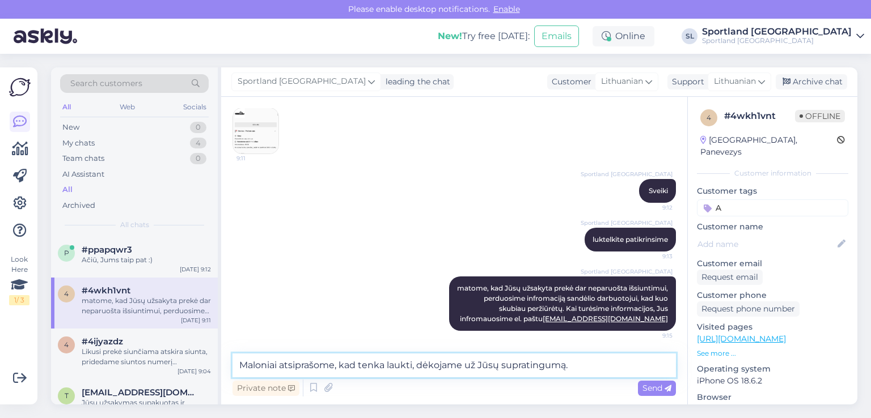
type textarea "Maloniai atsiprašome, kad tenka laukti, dėkojame už Jūsų supratingumą."
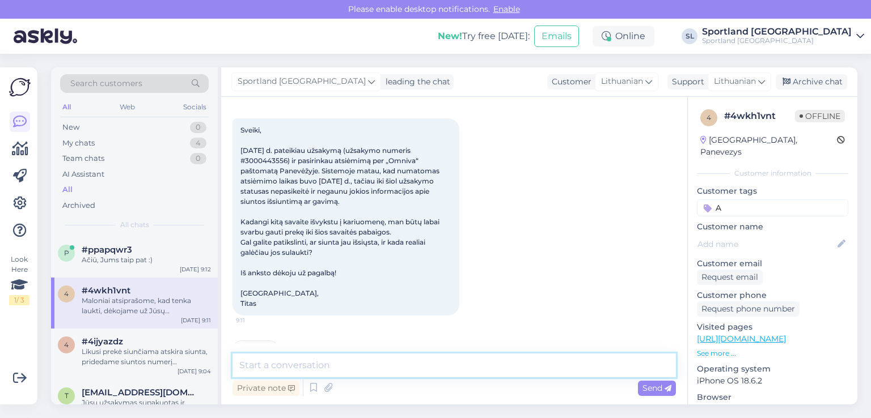
scroll to position [12, 0]
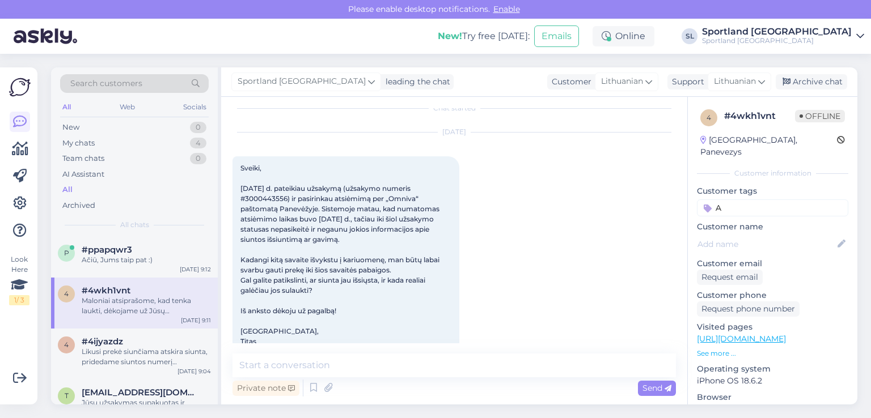
click at [260, 206] on span "Sveiki, Rugpjūčio 22 d. pateikiau užsakymą (užsakymo numeris #3000443556) ir pa…" at bounding box center [340, 255] width 201 height 182
copy span "3000443556"
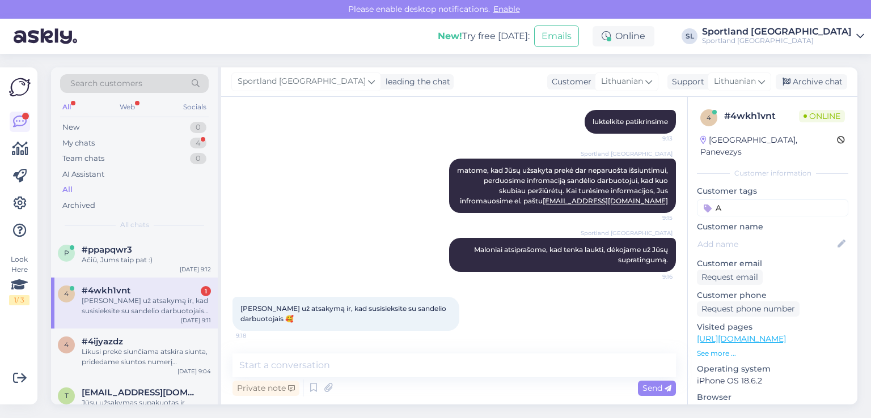
scroll to position [410, 0]
click at [587, 300] on div "Ačiū už atsakymą ir, kad susisieksite su sandelio darbuotojais 🥰 9:18" at bounding box center [453, 314] width 443 height 59
click at [159, 351] on div "Likusi prekė siunčiama atskira siunta, pridedame siuntos numerį CC850560733EE. …" at bounding box center [146, 357] width 129 height 20
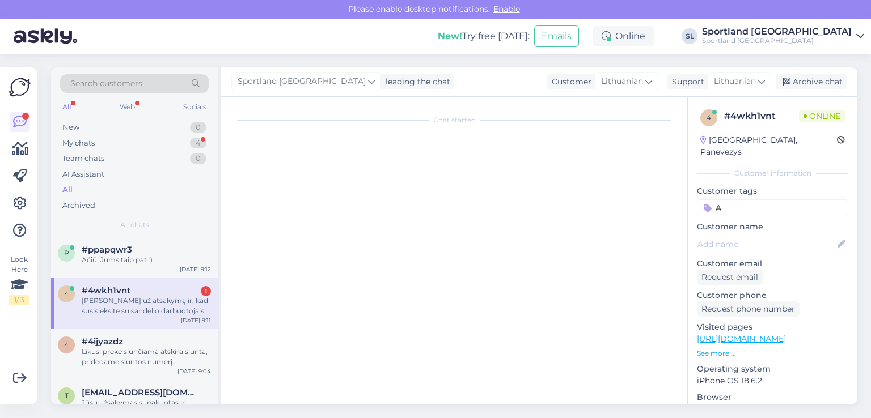
scroll to position [0, 0]
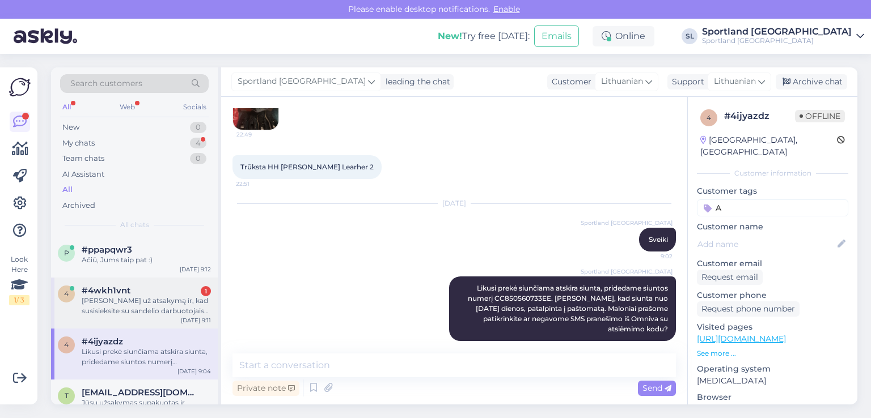
click at [141, 312] on div "Ačiū už atsakymą ir, kad susisieksite su sandelio darbuotojais 🥰" at bounding box center [146, 306] width 129 height 20
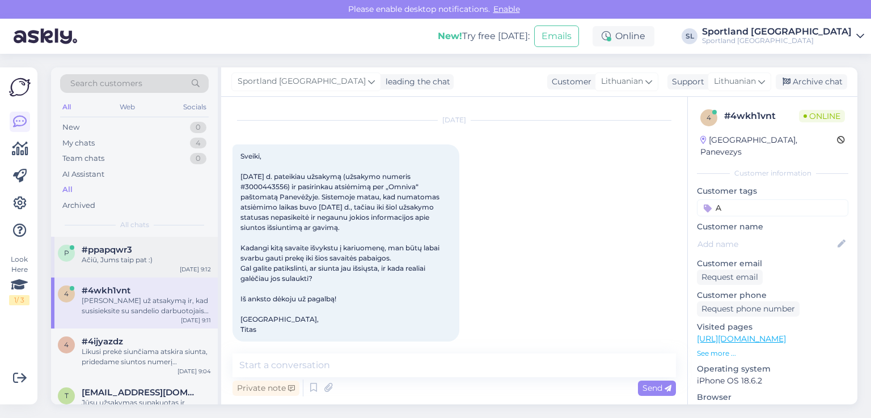
click at [134, 261] on div "Ačiū, Jums taip pat :)" at bounding box center [146, 260] width 129 height 10
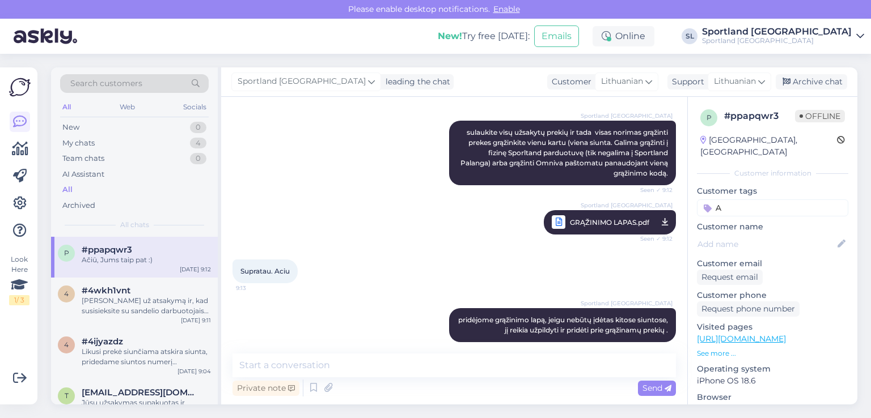
scroll to position [528, 0]
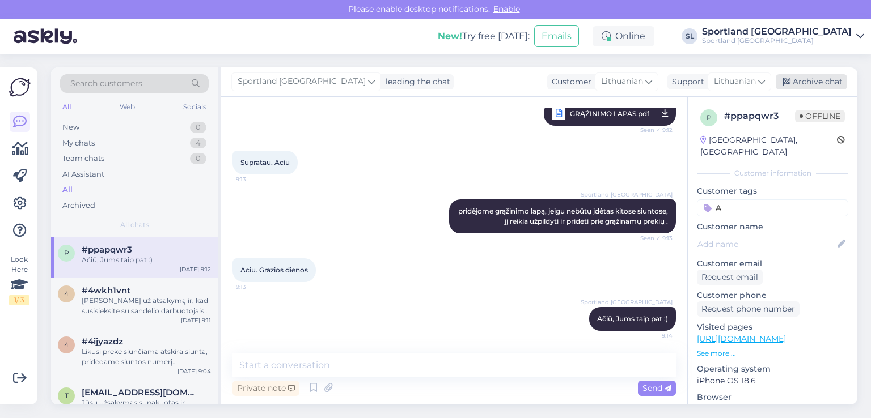
click at [802, 78] on div "Archive chat" at bounding box center [811, 81] width 71 height 15
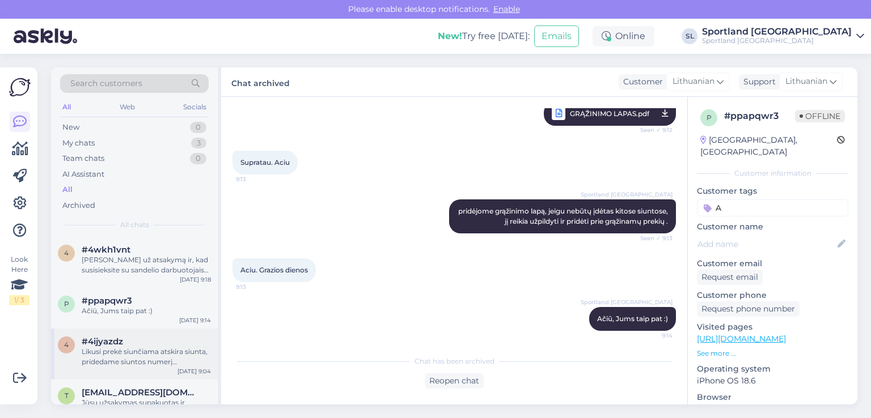
click at [166, 345] on div "#4ijyazdz" at bounding box center [146, 342] width 129 height 10
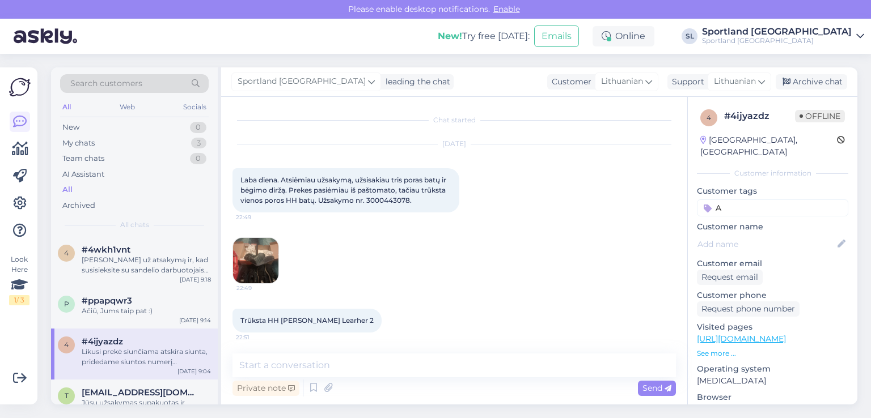
scroll to position [154, 0]
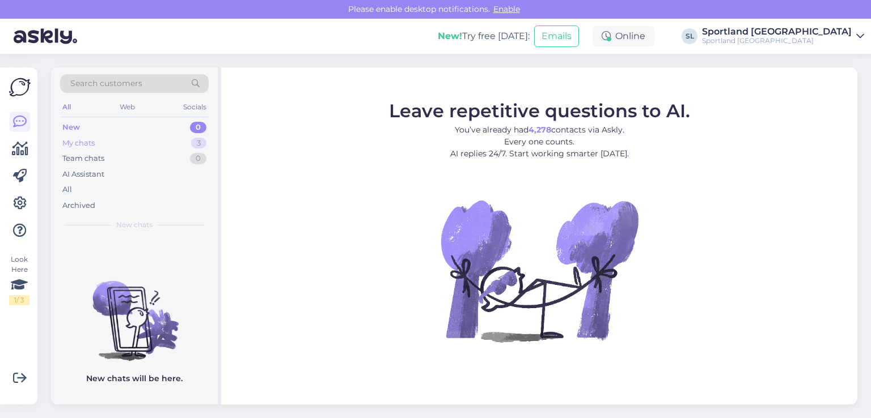
click at [122, 146] on div "My chats 3" at bounding box center [134, 143] width 149 height 16
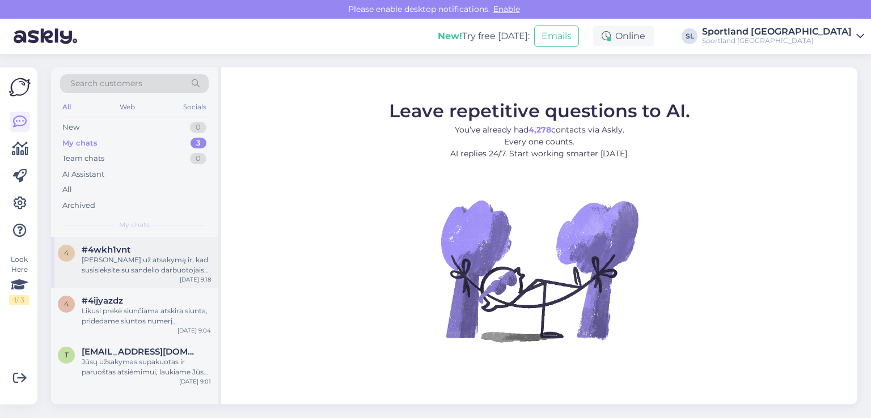
click at [117, 252] on span "#4wkh1vnt" at bounding box center [106, 250] width 49 height 10
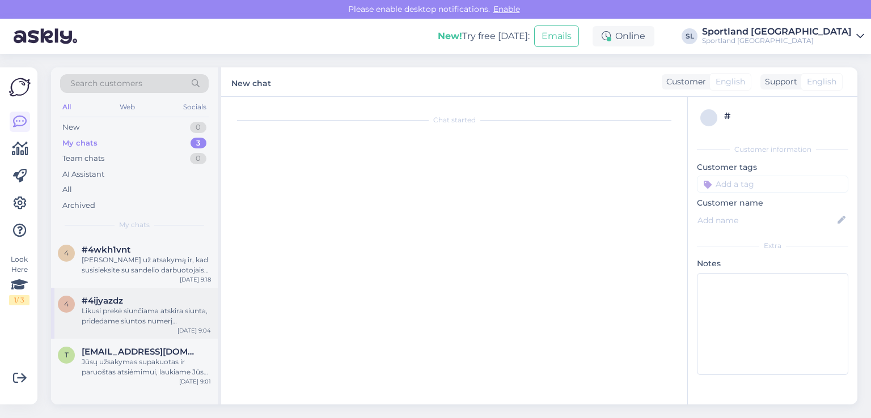
scroll to position [411, 0]
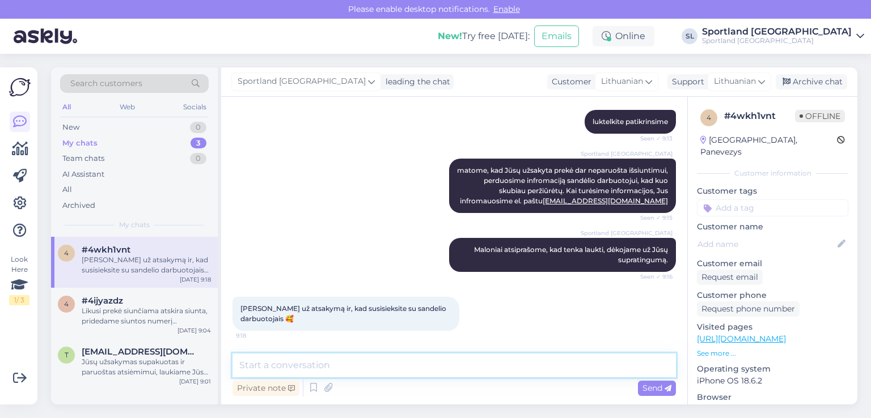
click at [420, 364] on textarea at bounding box center [453, 366] width 443 height 24
type textarea "Parašėme Jums el. laišką su informacija. Geros Jums dienos :)"
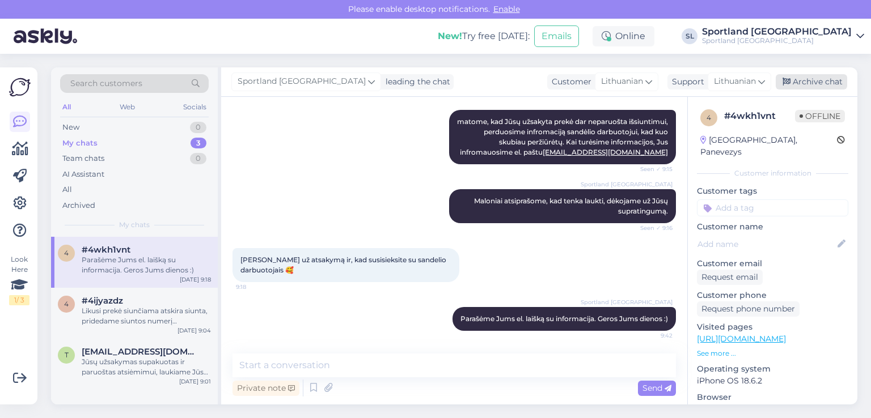
click at [841, 77] on div "Archive chat" at bounding box center [811, 81] width 71 height 15
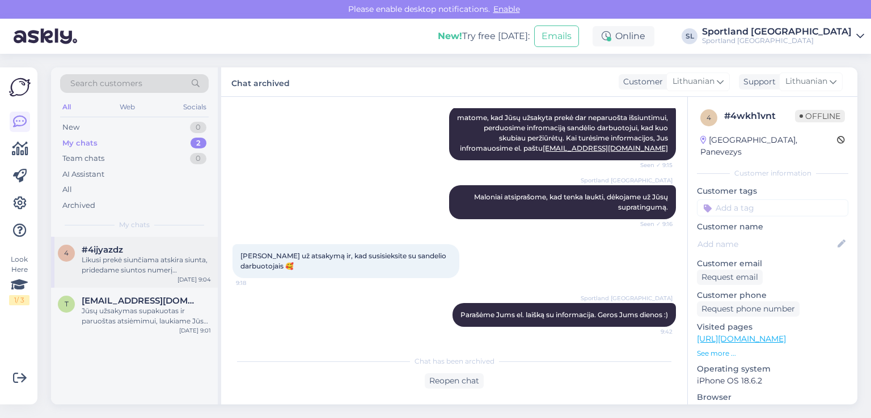
click at [102, 265] on div "Likusi prekė siunčiama atskira siunta, pridedame siuntos numerį CC850560733EE. …" at bounding box center [146, 265] width 129 height 20
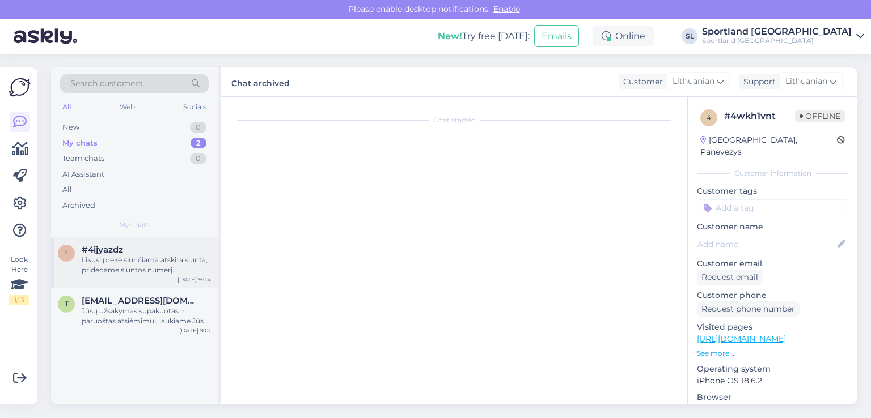
scroll to position [154, 0]
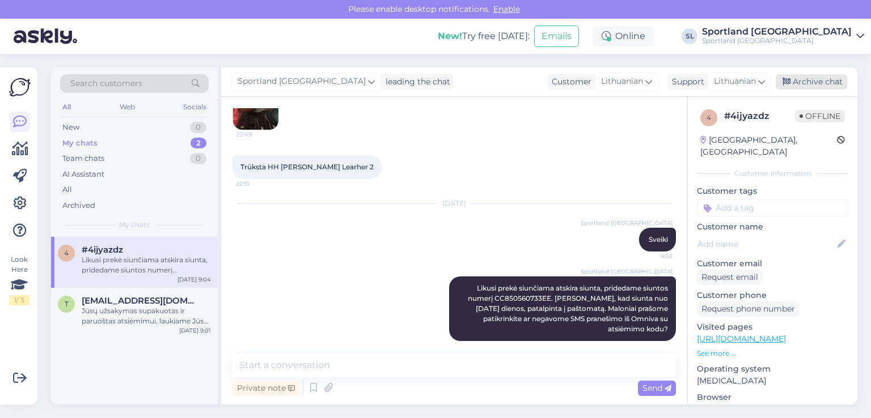
click at [800, 80] on div "Archive chat" at bounding box center [811, 81] width 71 height 15
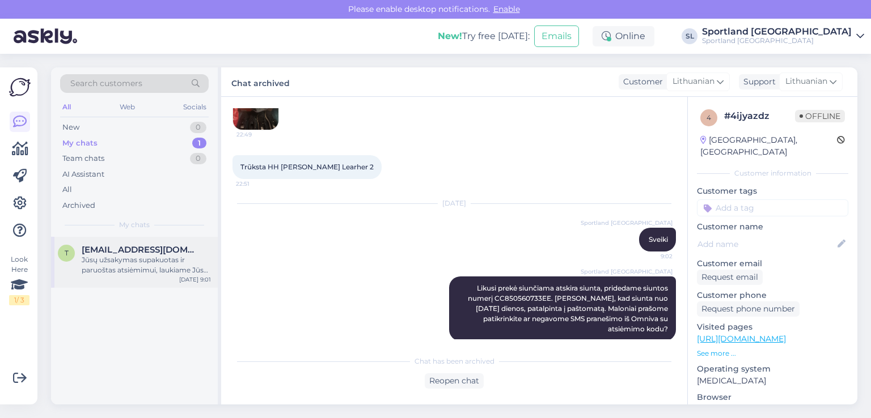
click at [160, 262] on div "Jūsų užsakymas supakuotas ir paruoštas atsiėmimui, laukiame Jūsų atvykstant į O…" at bounding box center [146, 265] width 129 height 20
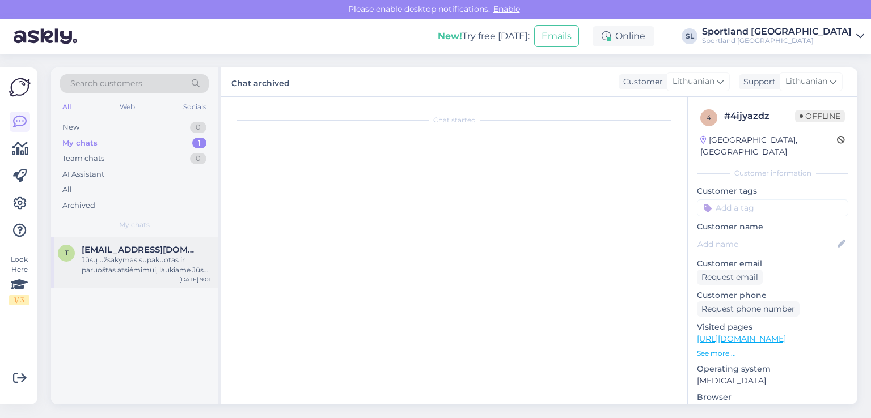
scroll to position [23, 0]
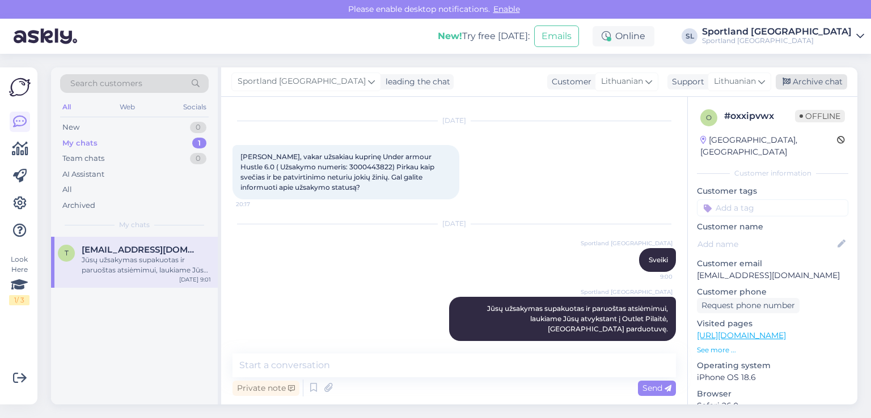
click at [825, 84] on div "Archive chat" at bounding box center [811, 81] width 71 height 15
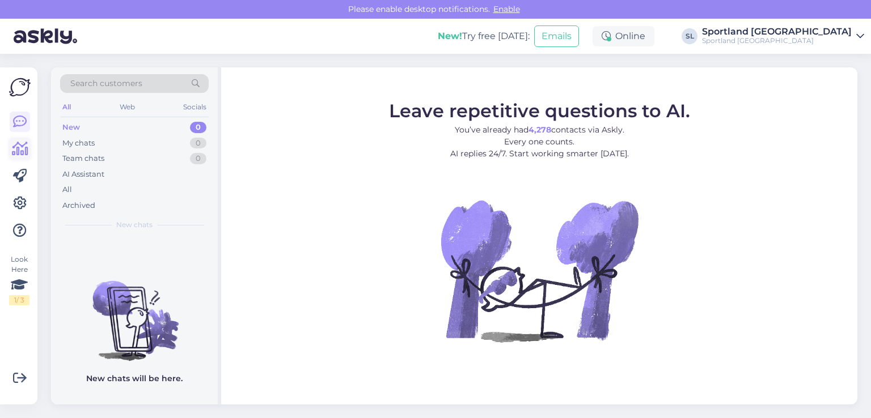
click at [19, 150] on icon at bounding box center [20, 149] width 16 height 14
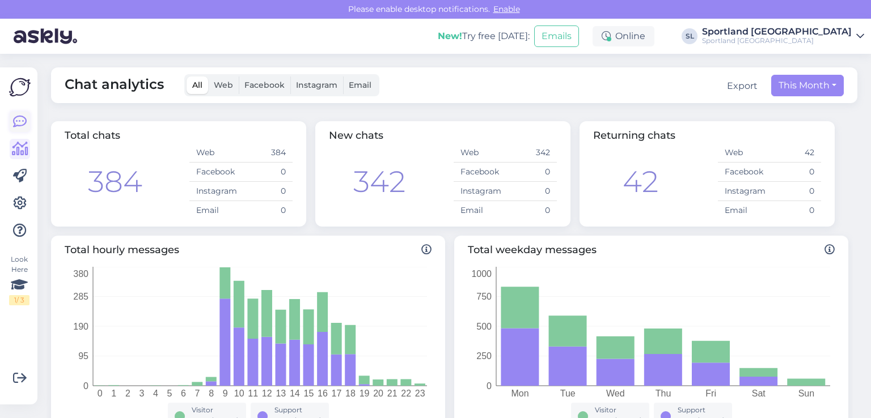
click at [29, 118] on link at bounding box center [20, 122] width 20 height 20
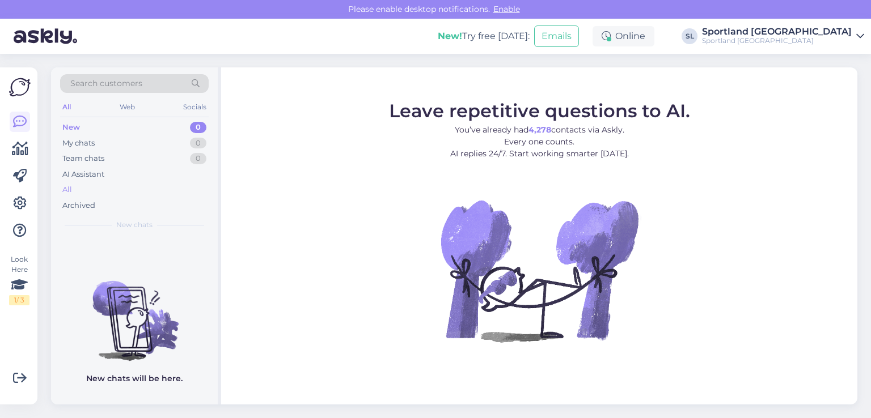
click at [93, 187] on div "All" at bounding box center [134, 190] width 149 height 16
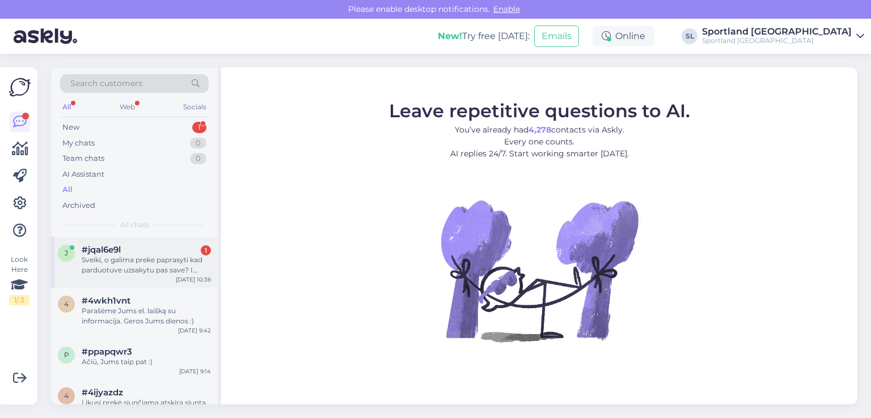
click at [90, 267] on div "Sveiki, o galima preke paprasyti kad parduotuve uzsakytu pas save? I Alytu" at bounding box center [146, 265] width 129 height 20
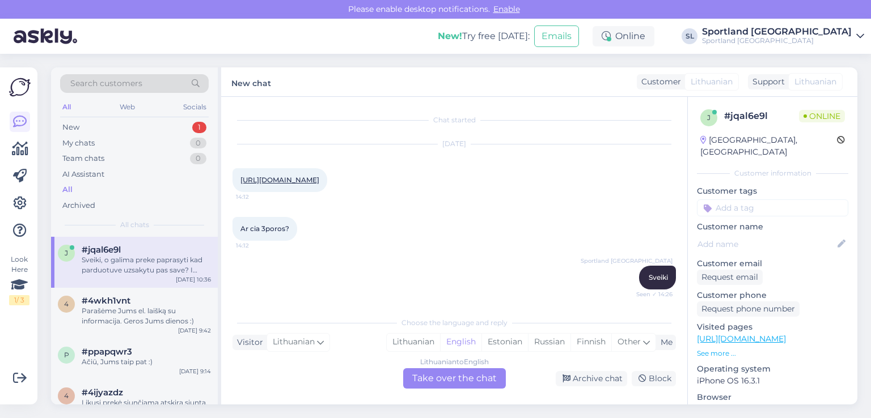
scroll to position [143, 0]
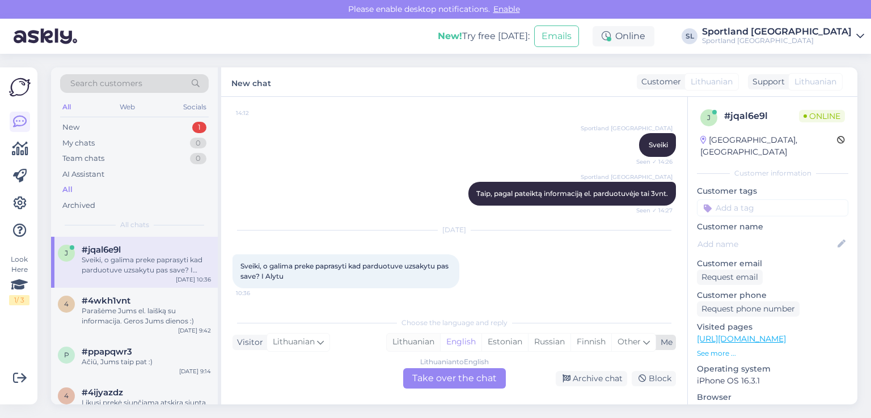
click at [412, 347] on div "Lithuanian" at bounding box center [413, 342] width 53 height 17
click at [429, 374] on div "Lithuanian to Lithuanian Take over the chat" at bounding box center [454, 378] width 103 height 20
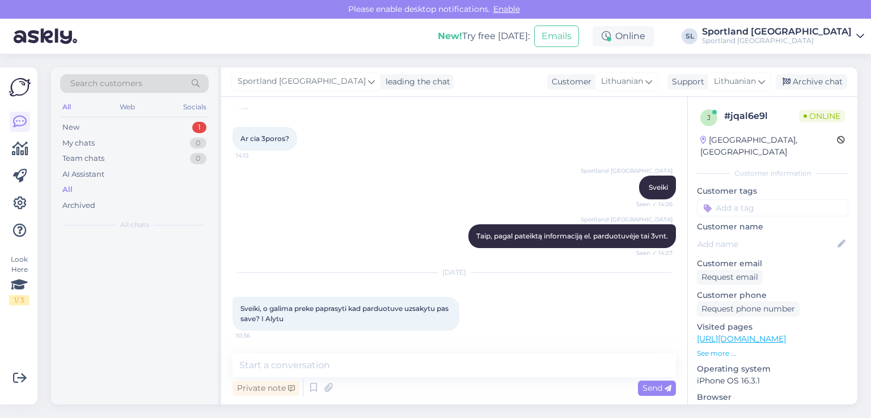
scroll to position [100, 0]
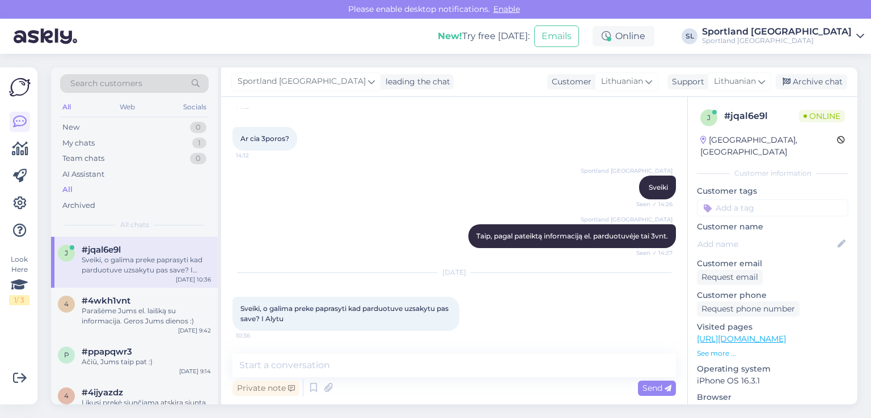
click at [372, 352] on div "Chat started [DATE] [URL][DOMAIN_NAME] 14:12 Ar cia 3poros? 14:12 Sportland [GE…" at bounding box center [454, 251] width 466 height 308
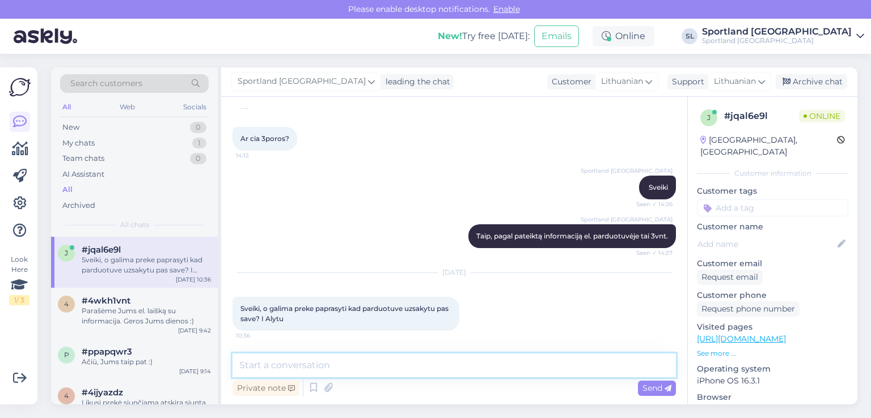
click at [372, 367] on textarea at bounding box center [453, 366] width 443 height 24
type textarea "Sveiki"
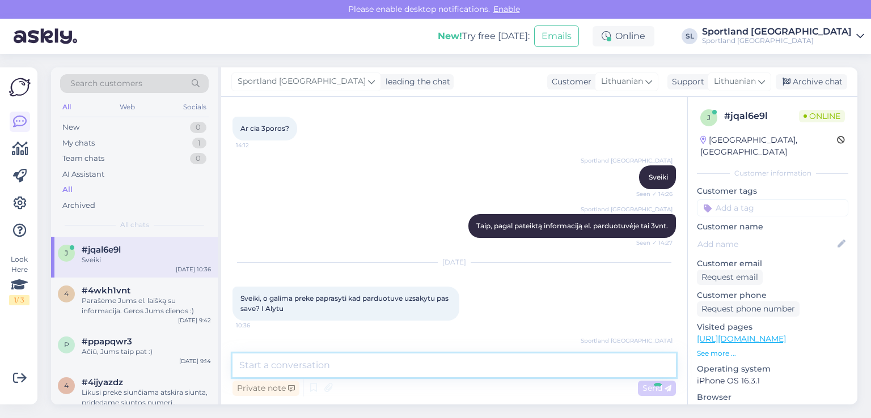
scroll to position [150, 0]
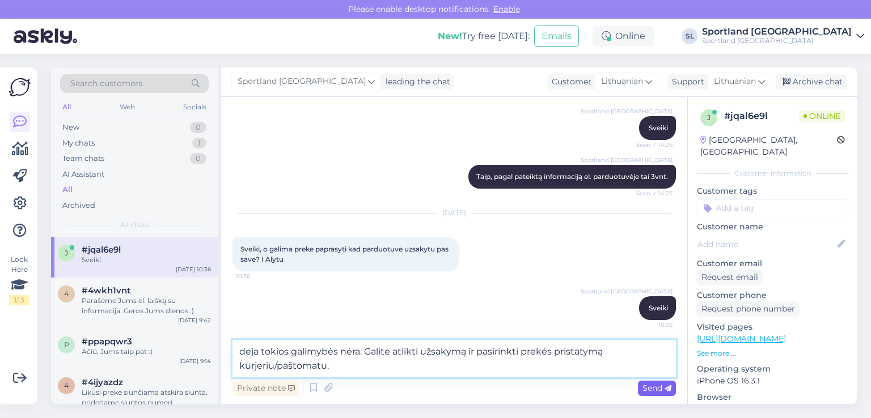
type textarea "deja tokios galimybės nėra. Galite atlikti užsakymą ir pasirinkti prekės prista…"
click at [659, 384] on span "Send" at bounding box center [656, 388] width 29 height 10
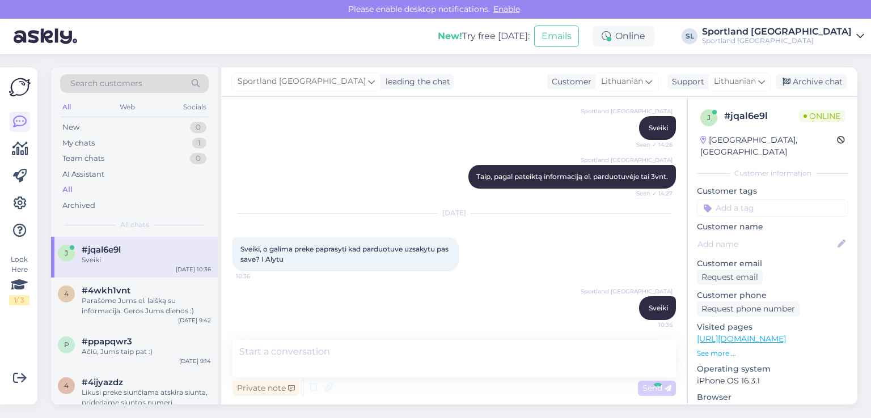
scroll to position [209, 0]
